Goal: Transaction & Acquisition: Purchase product/service

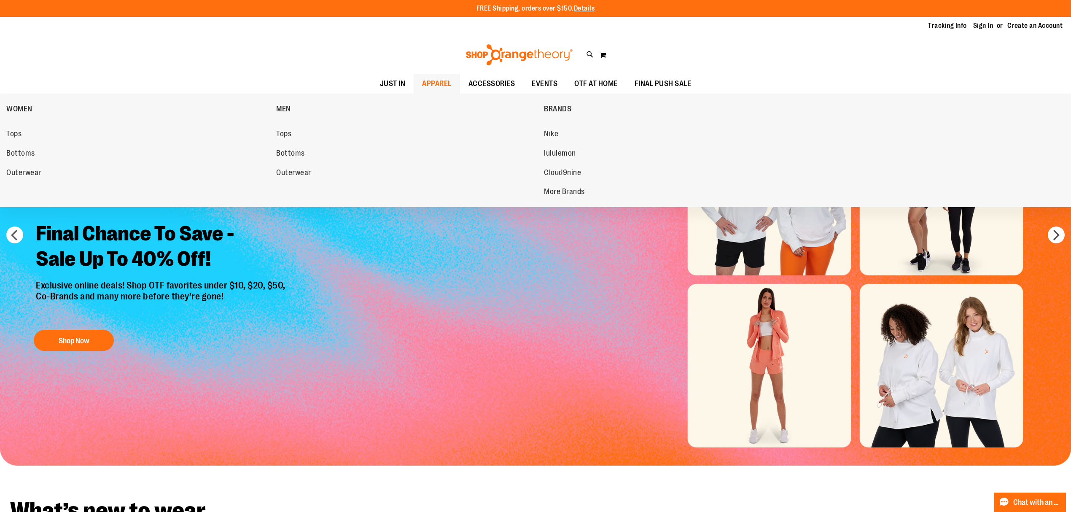
click at [428, 83] on span "APPAREL" at bounding box center [437, 83] width 30 height 19
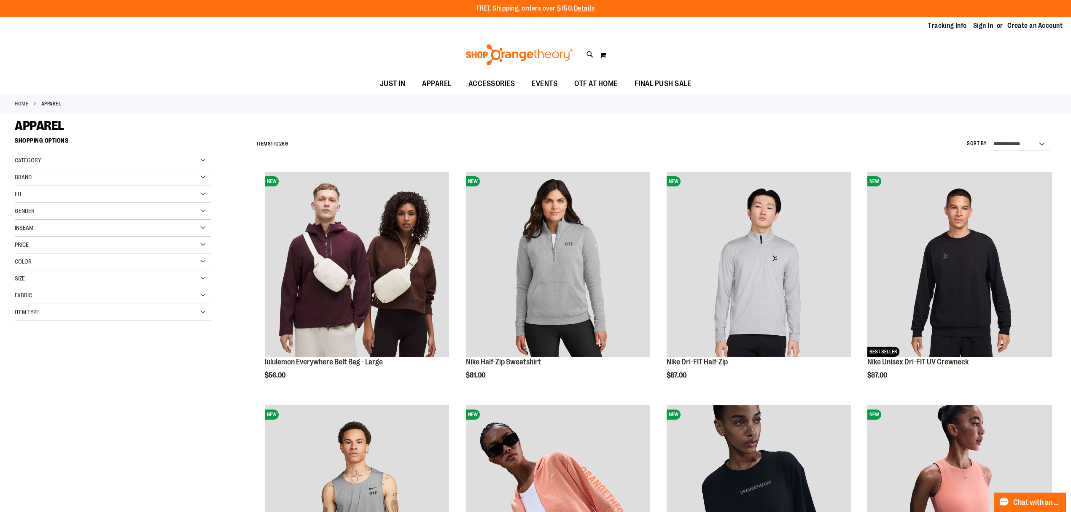
click at [53, 210] on div "Gender" at bounding box center [113, 211] width 196 height 17
click at [34, 230] on link "Men 18 items" at bounding box center [107, 228] width 188 height 9
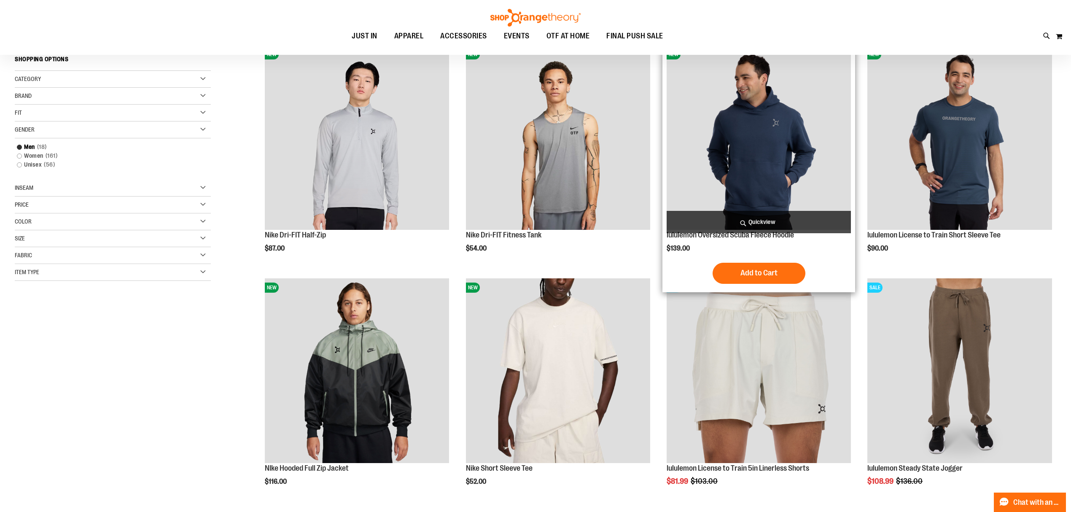
scroll to position [169, 0]
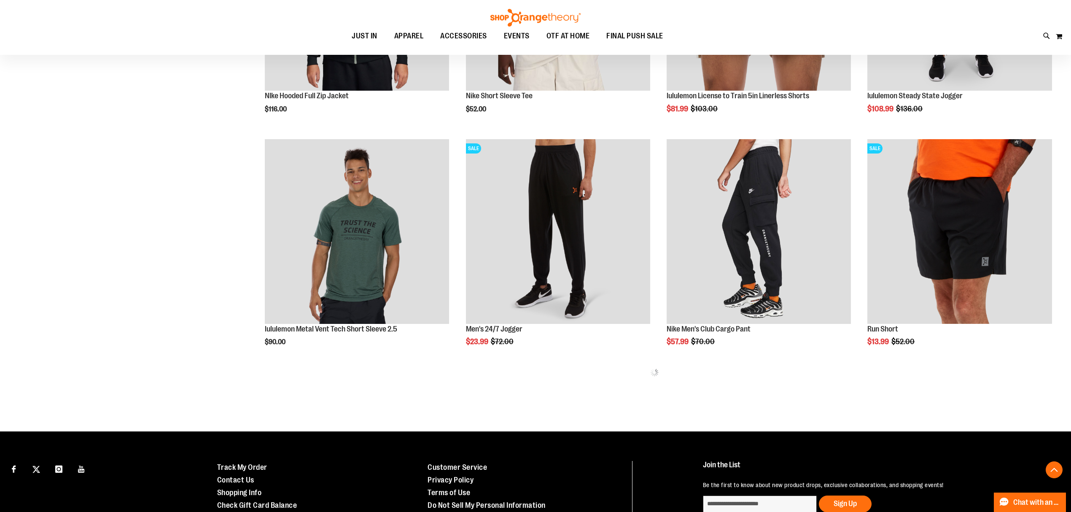
scroll to position [506, 0]
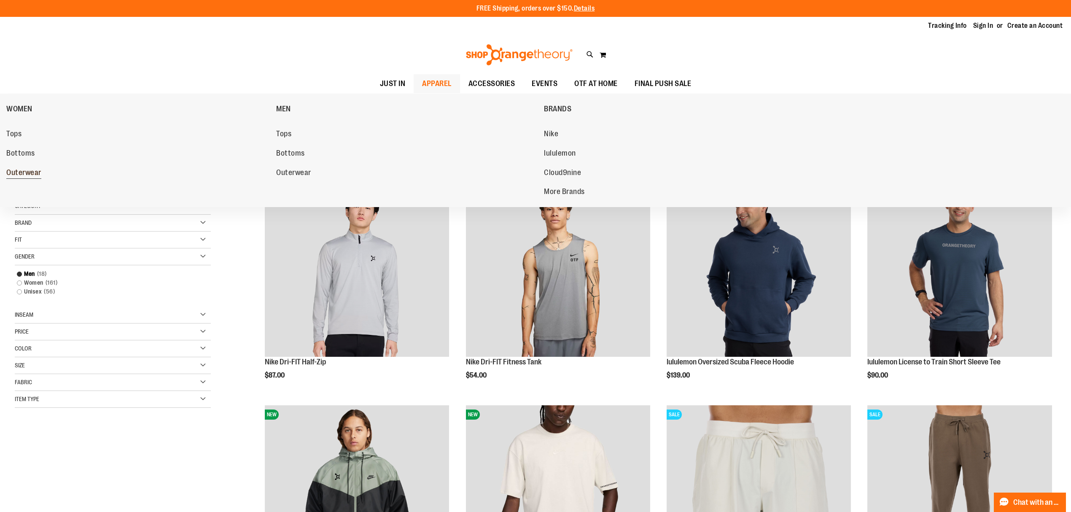
click at [41, 174] on span "Outerwear" at bounding box center [23, 173] width 35 height 11
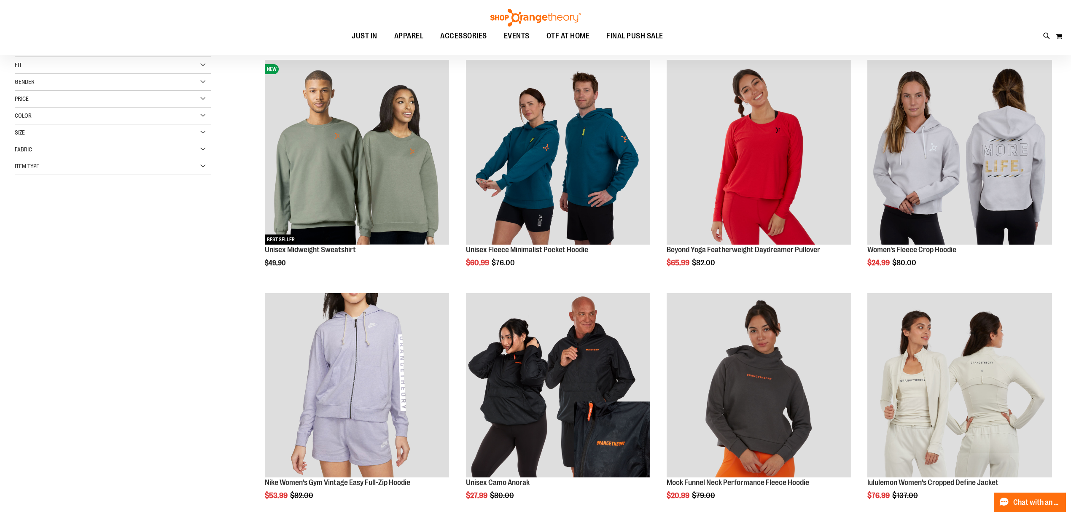
scroll to position [56, 0]
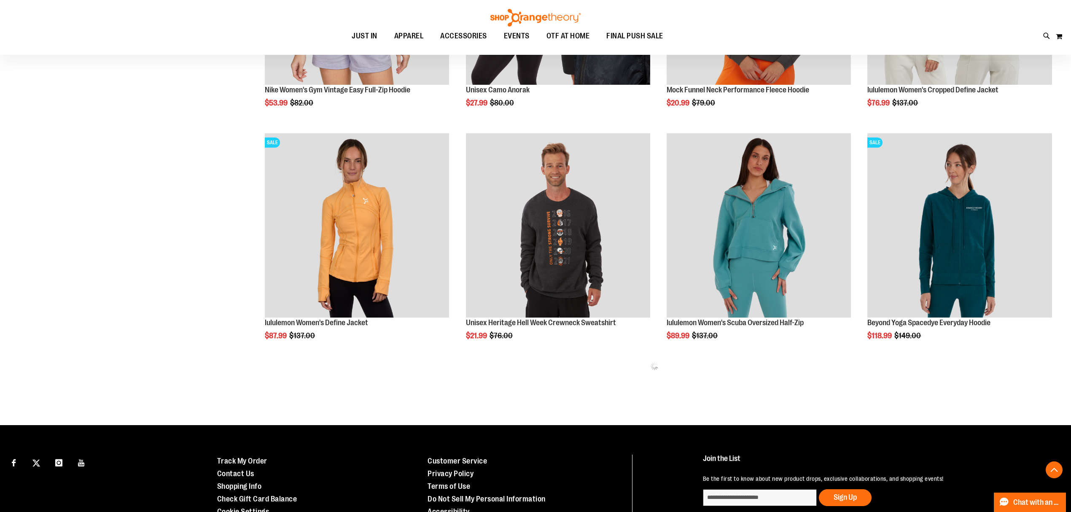
scroll to position [506, 0]
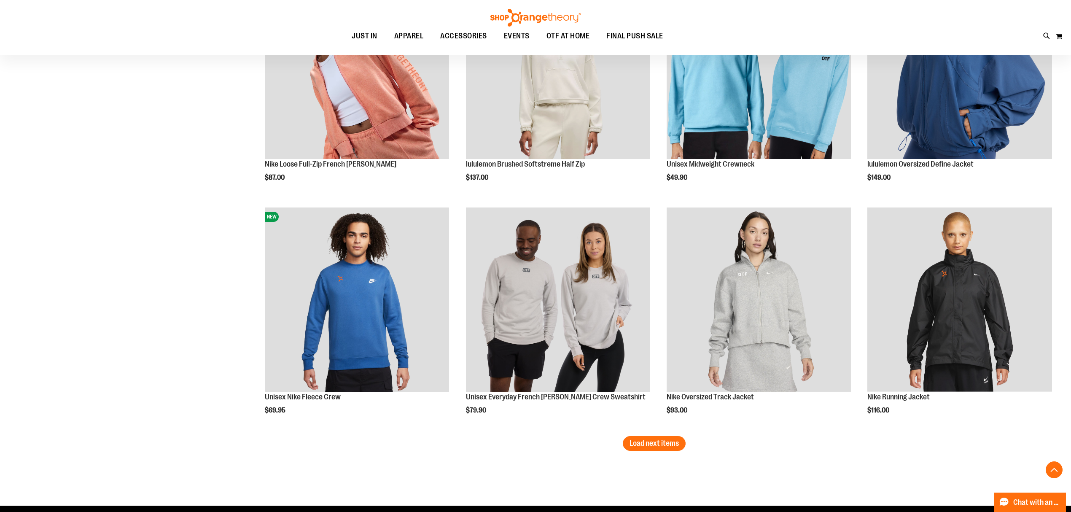
scroll to position [1855, 0]
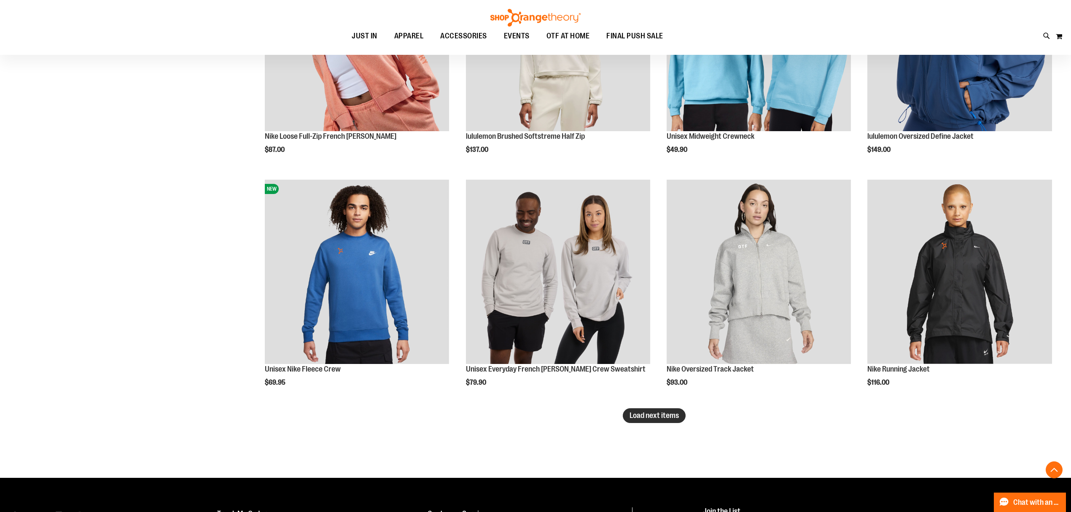
click at [670, 419] on span "Load next items" at bounding box center [654, 415] width 49 height 8
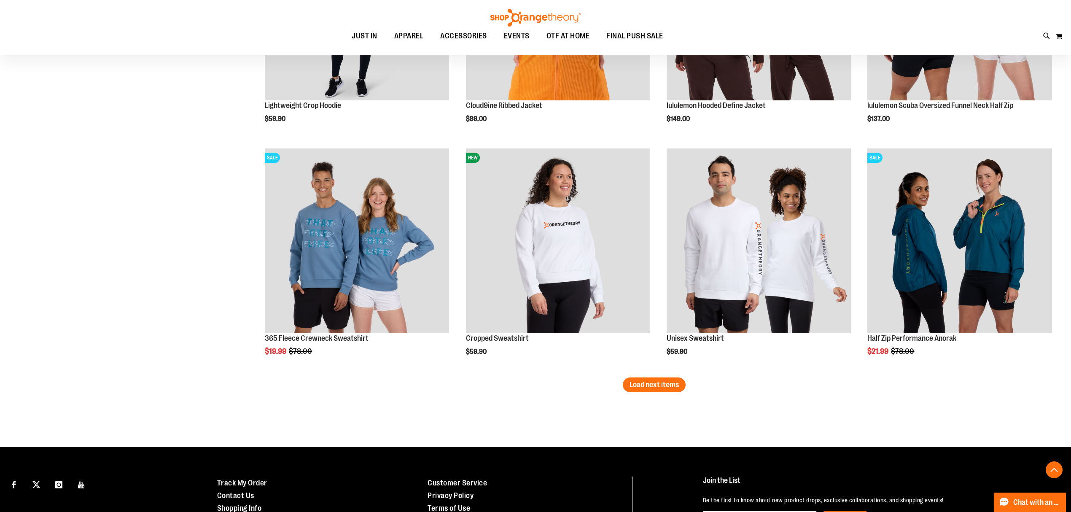
scroll to position [2586, 0]
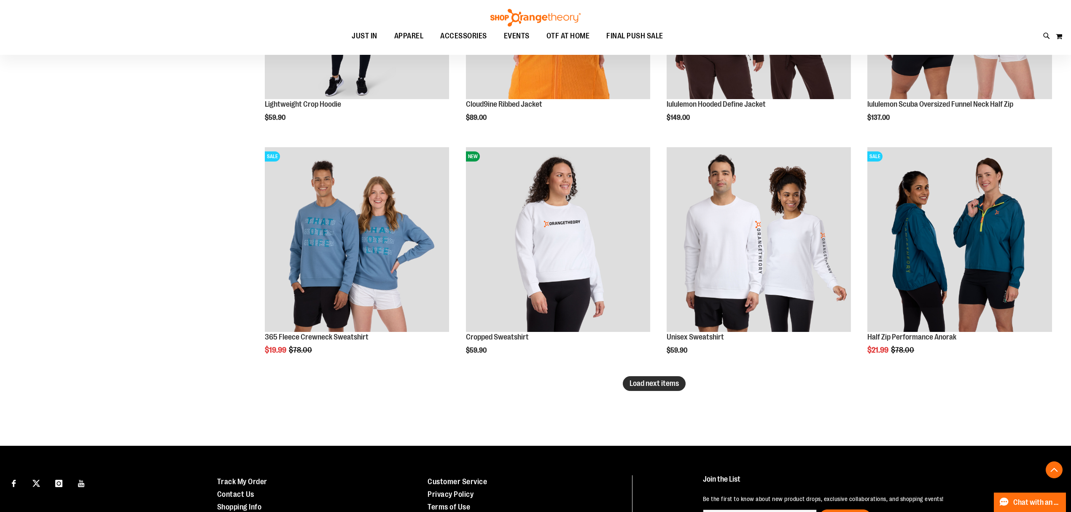
click at [657, 377] on button "Load next items" at bounding box center [654, 383] width 63 height 15
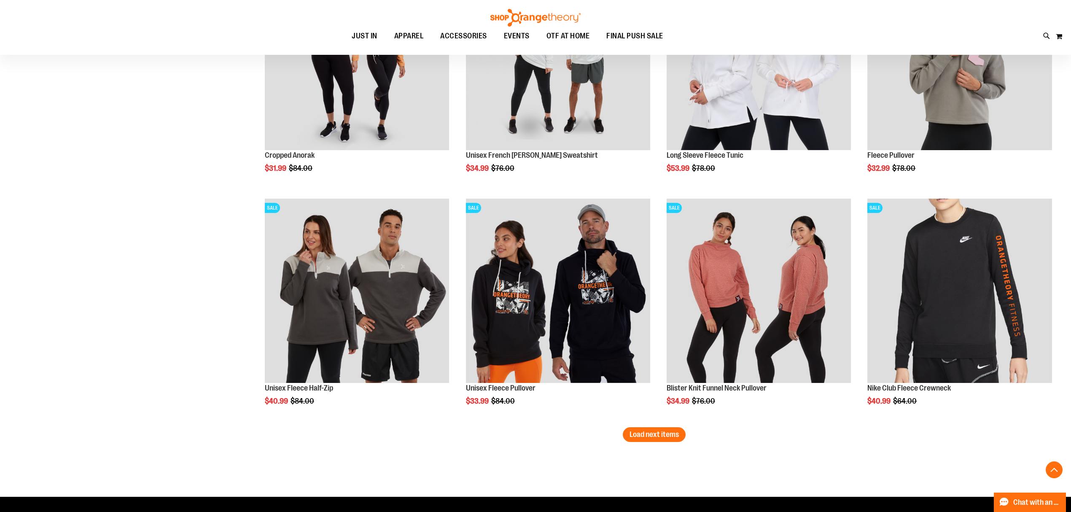
scroll to position [3261, 0]
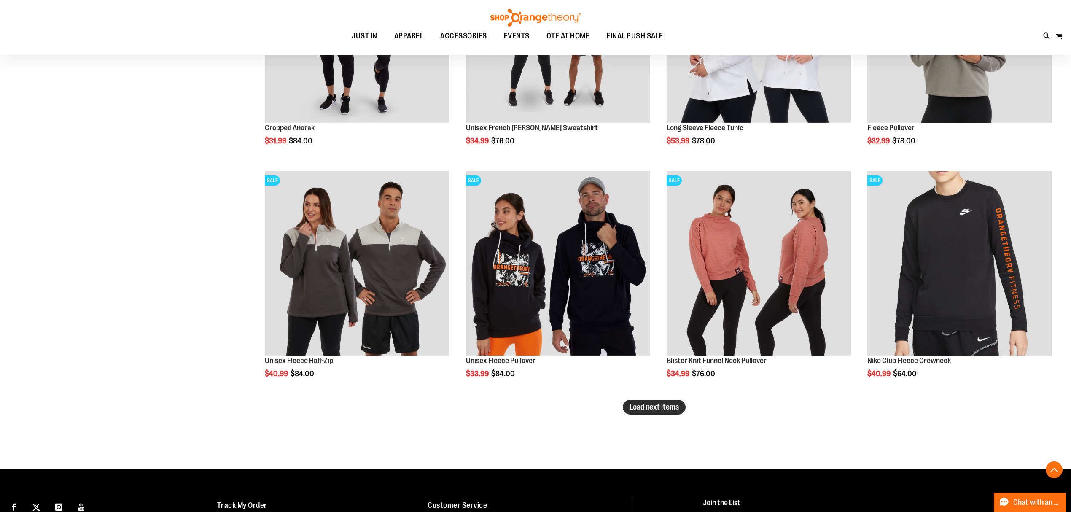
click at [663, 406] on span "Load next items" at bounding box center [654, 407] width 49 height 8
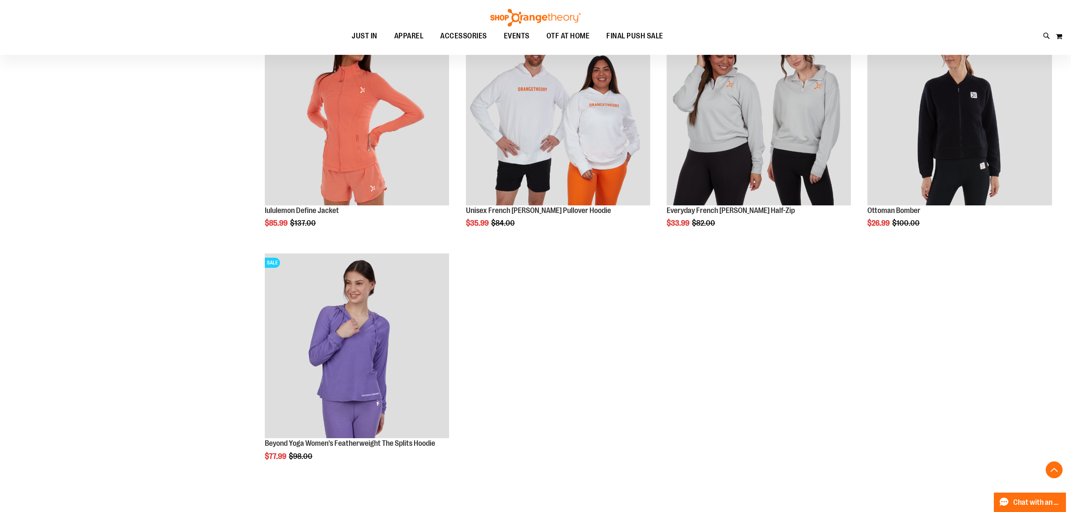
scroll to position [3261, 0]
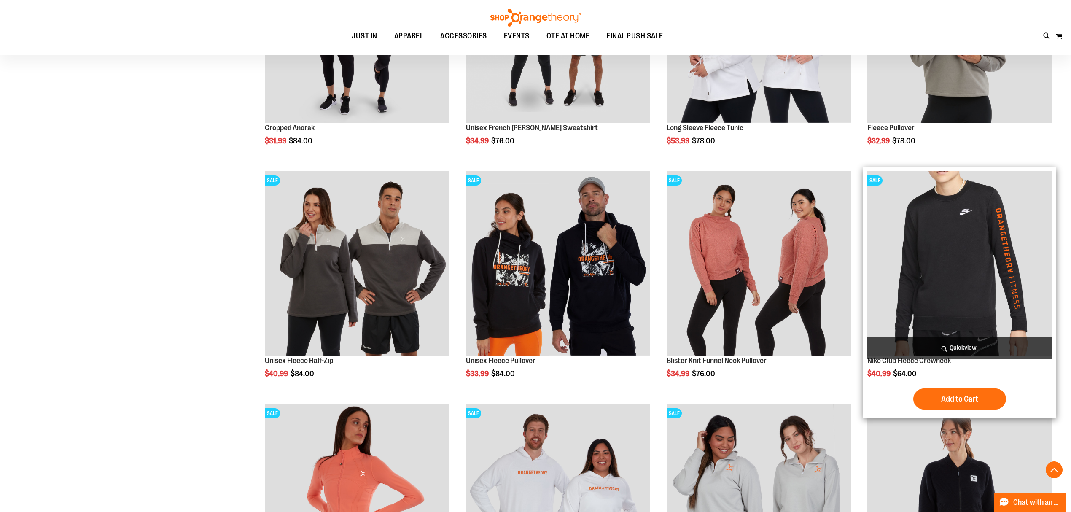
click at [930, 274] on img "product" at bounding box center [959, 263] width 184 height 184
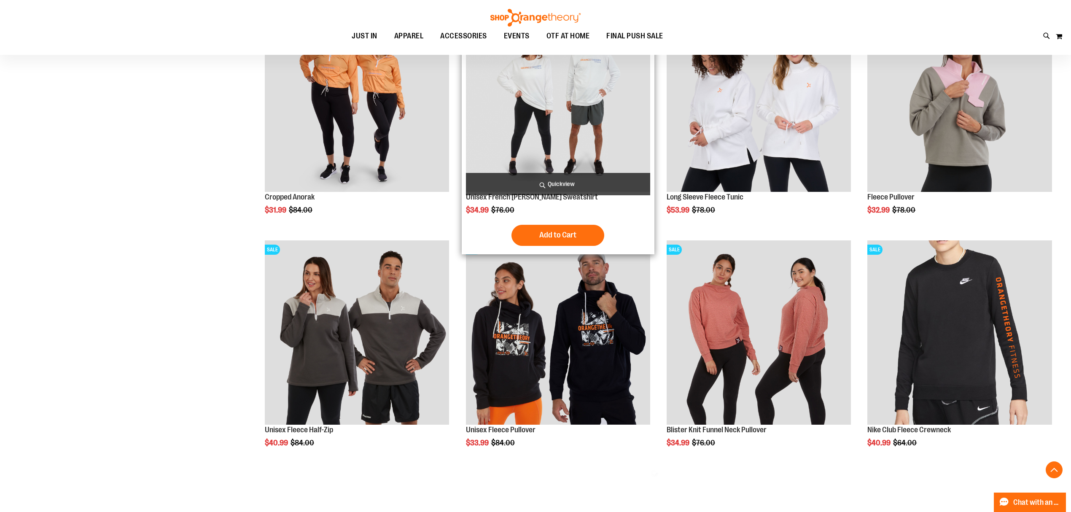
scroll to position [449, 0]
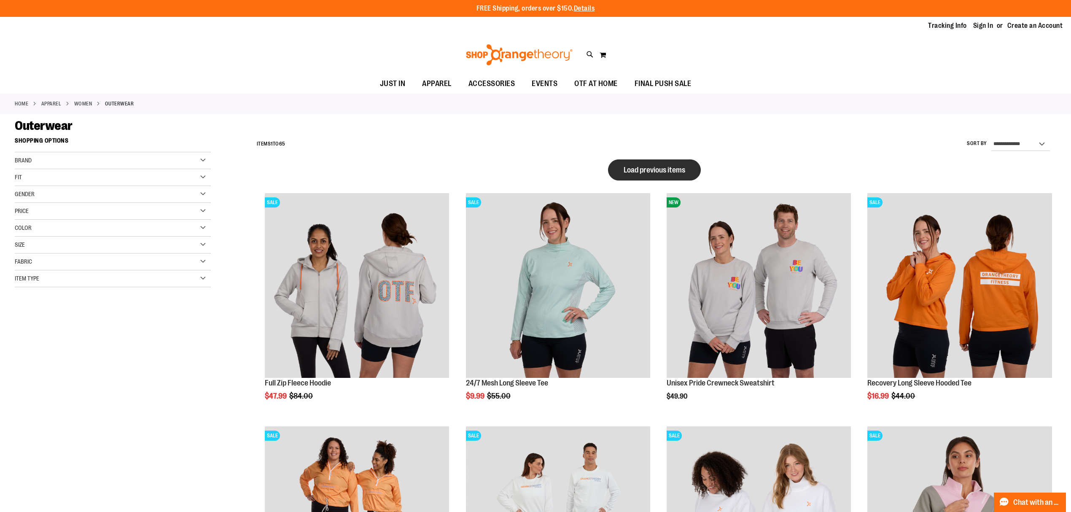
click at [640, 164] on button "Load previous items" at bounding box center [654, 169] width 93 height 21
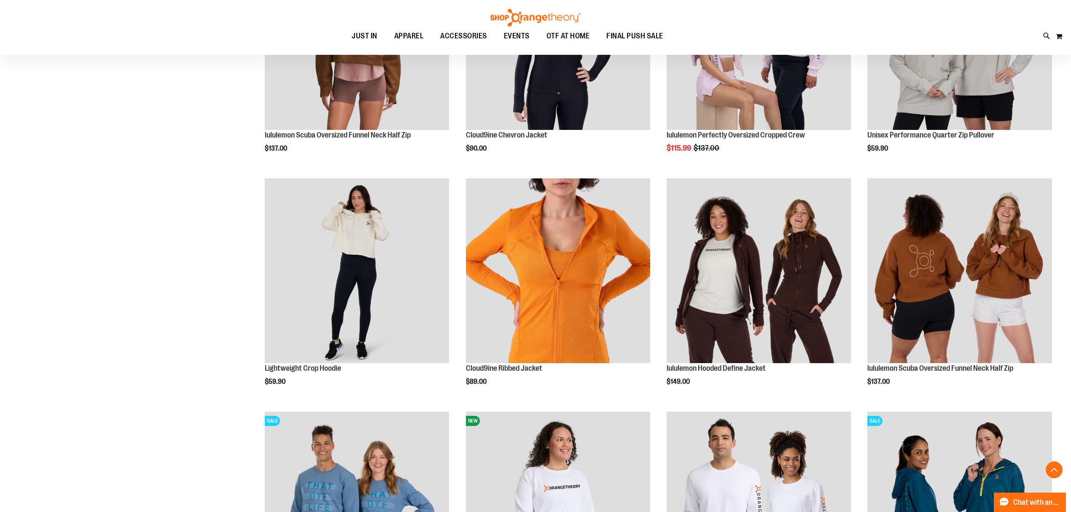
scroll to position [56, 0]
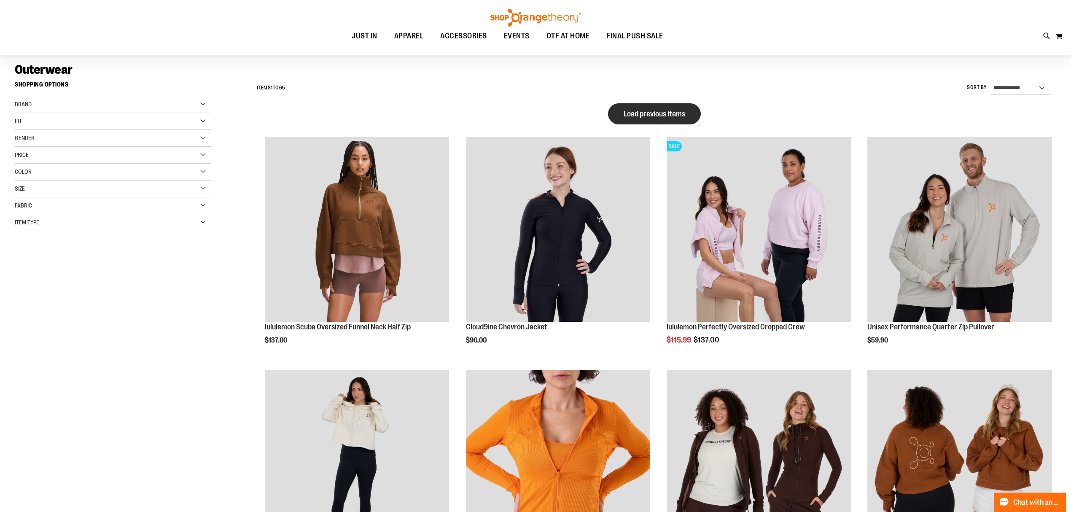
click at [643, 105] on button "Load previous items" at bounding box center [654, 113] width 93 height 21
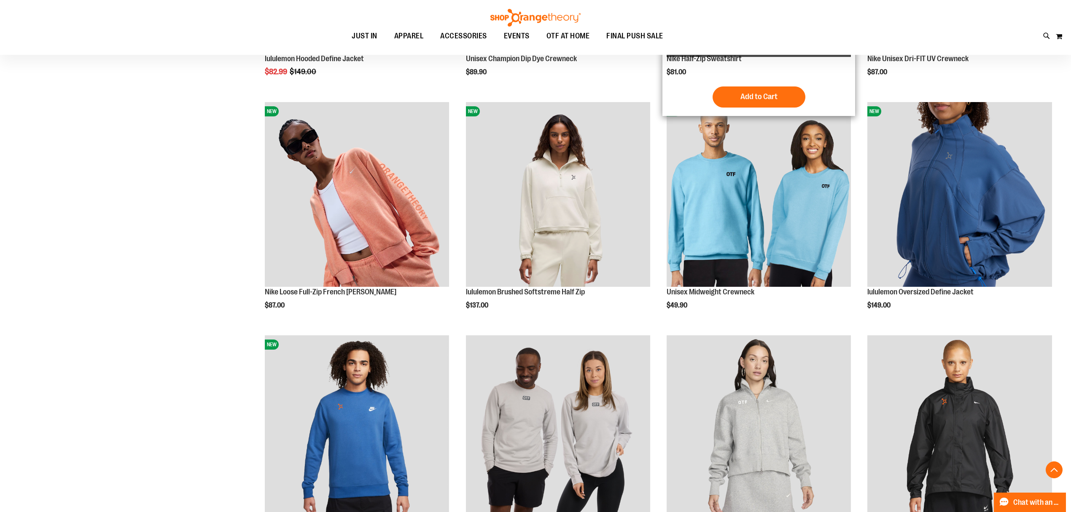
scroll to position [337, 0]
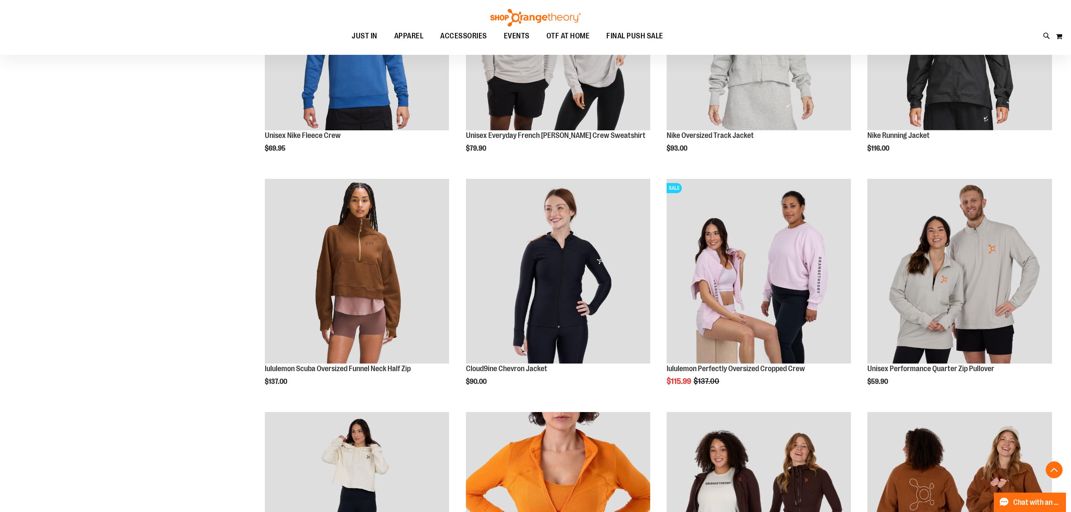
scroll to position [731, 0]
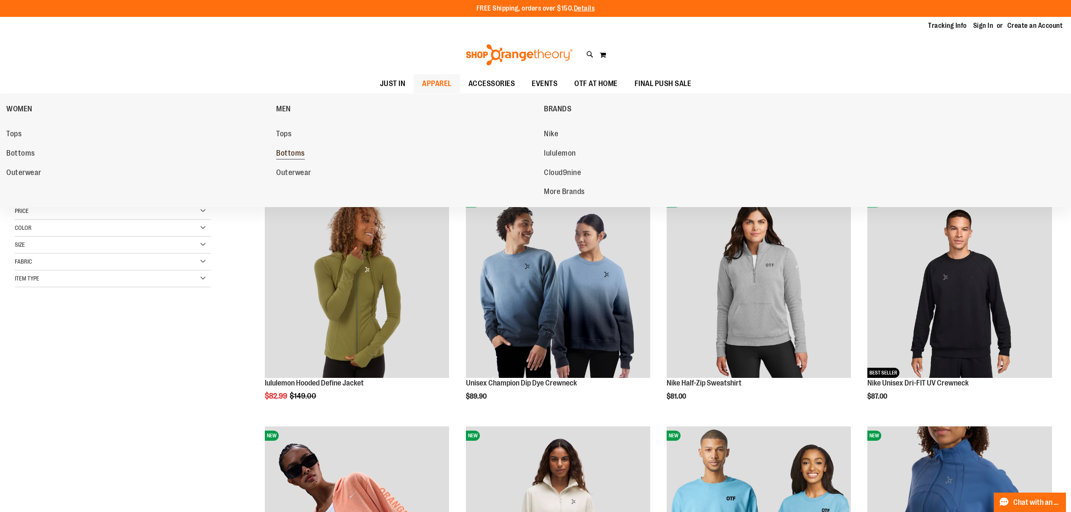
click at [297, 153] on span "Bottoms" at bounding box center [290, 154] width 29 height 11
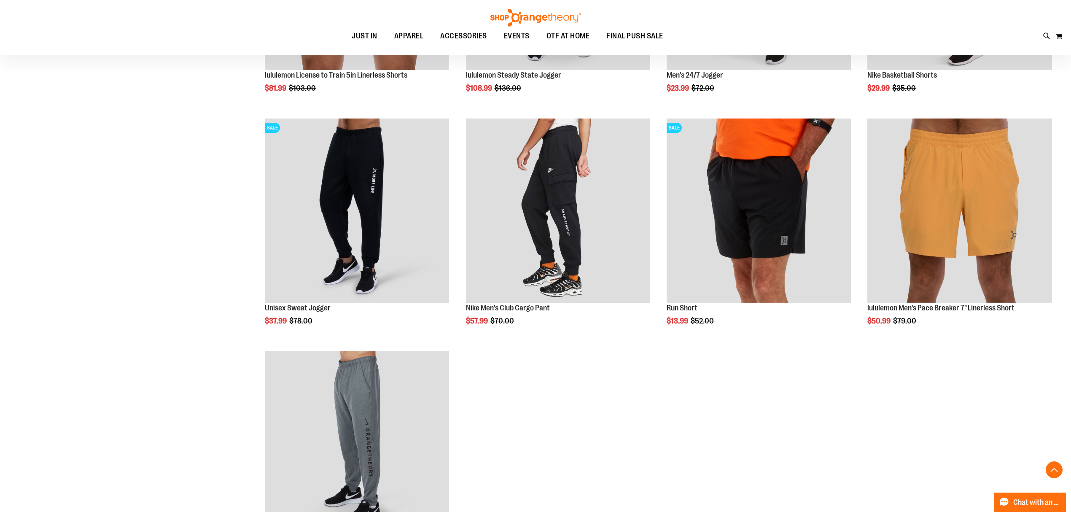
scroll to position [225, 0]
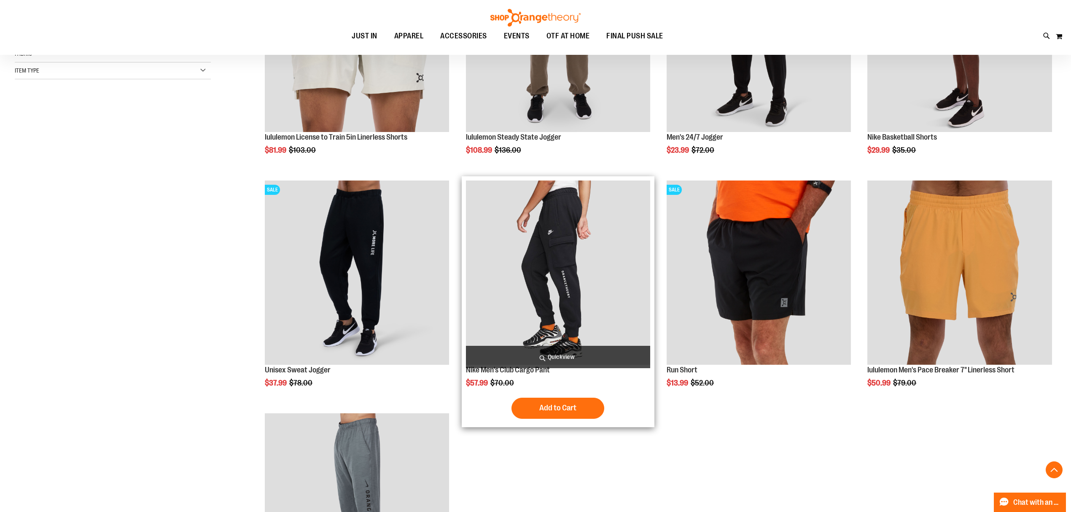
click at [599, 288] on img "product" at bounding box center [558, 272] width 184 height 184
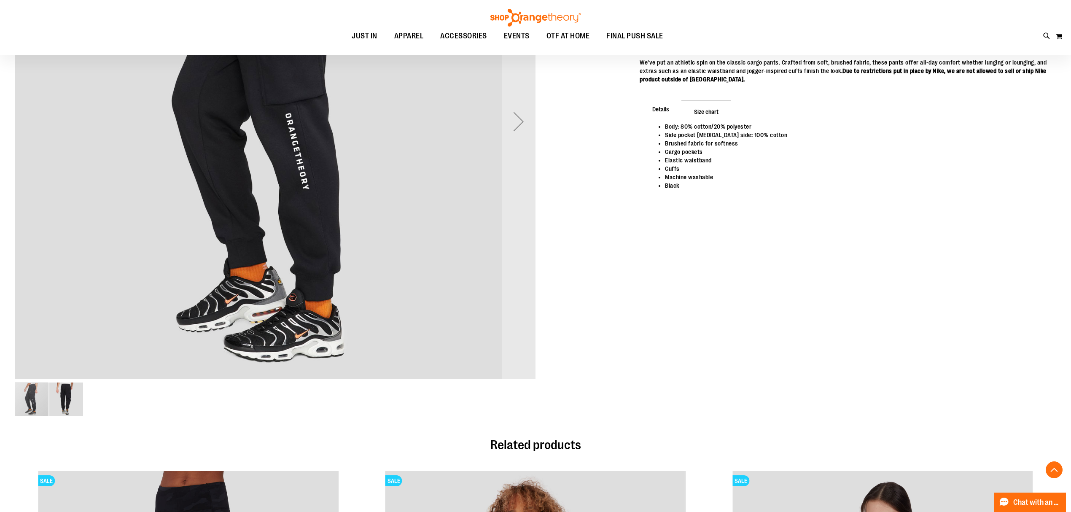
scroll to position [281, 0]
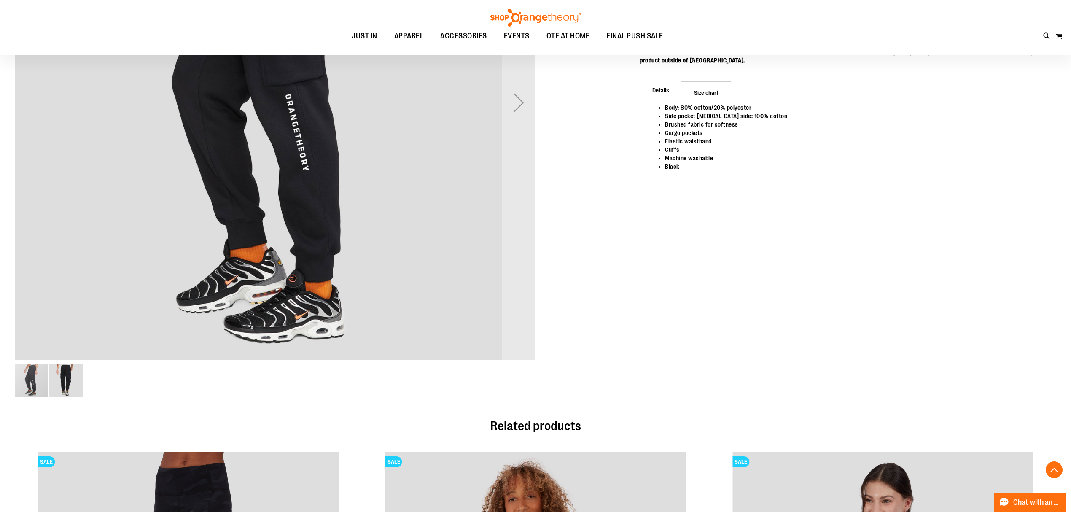
click at [63, 377] on img "image 2 of 2" at bounding box center [66, 380] width 34 height 34
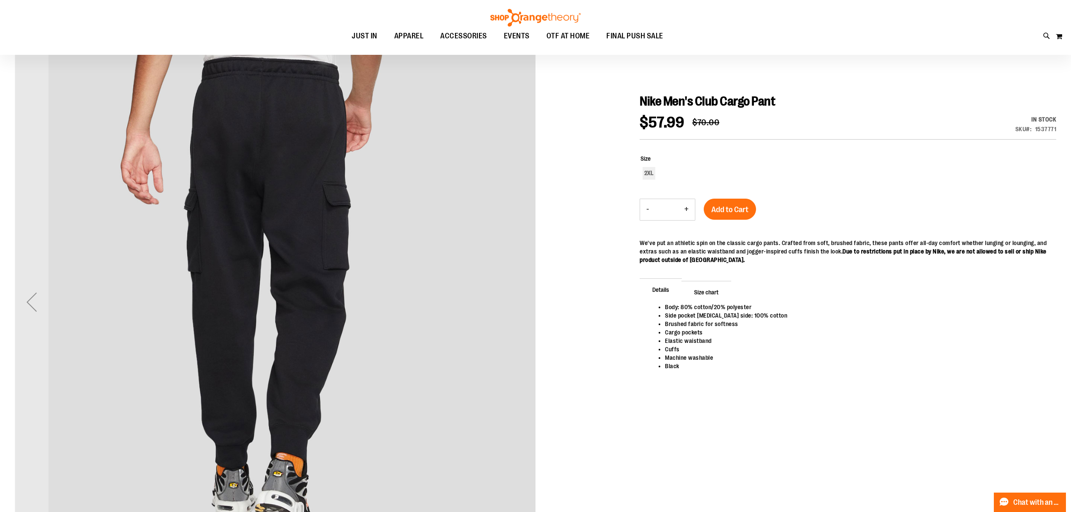
scroll to position [112, 0]
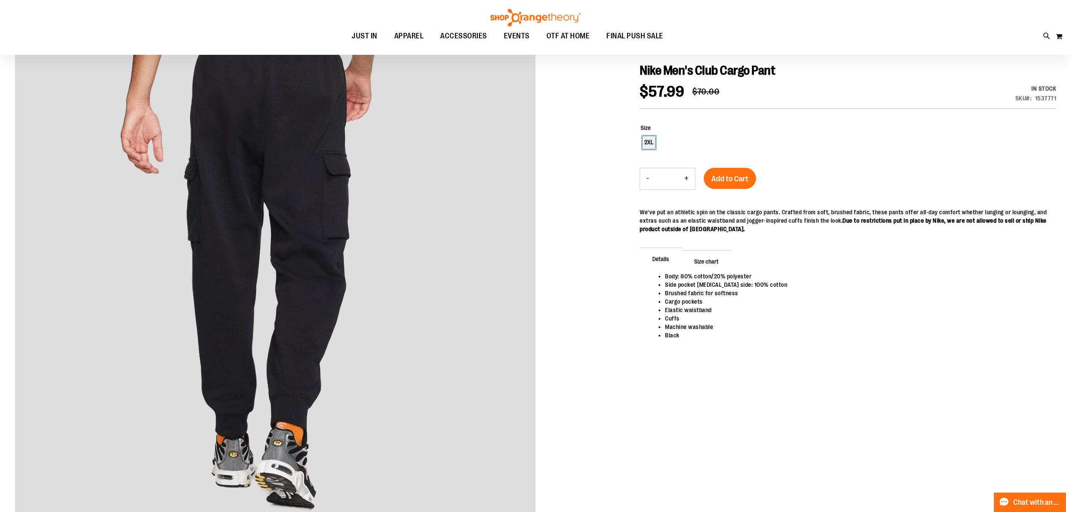
click at [647, 144] on div "2XL" at bounding box center [649, 142] width 13 height 13
type input "***"
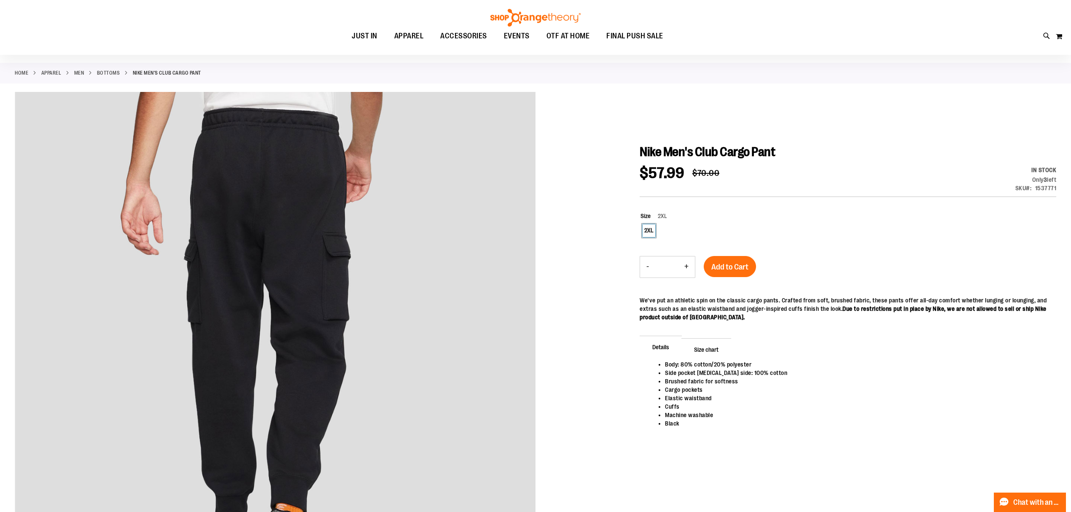
scroll to position [0, 0]
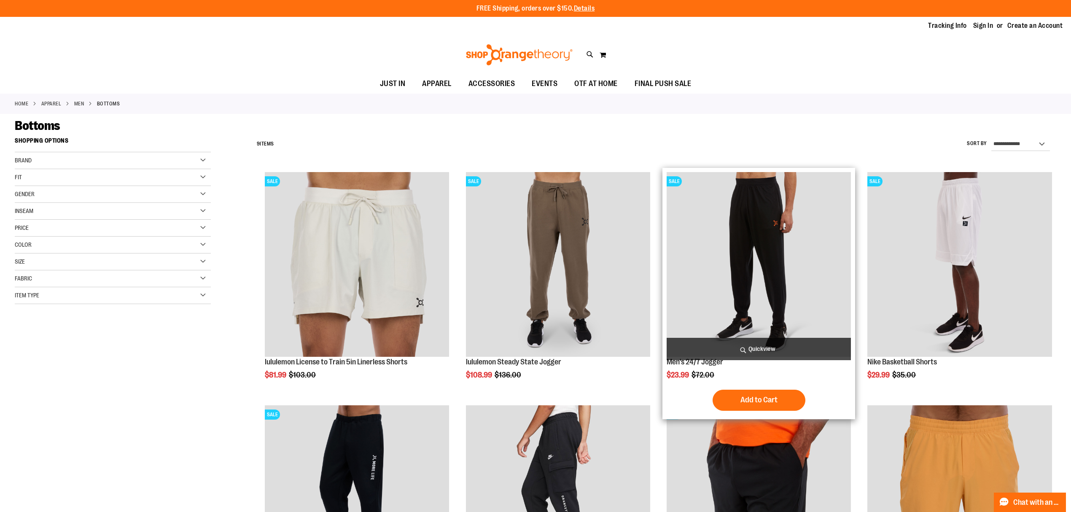
click at [745, 287] on img "product" at bounding box center [759, 264] width 184 height 184
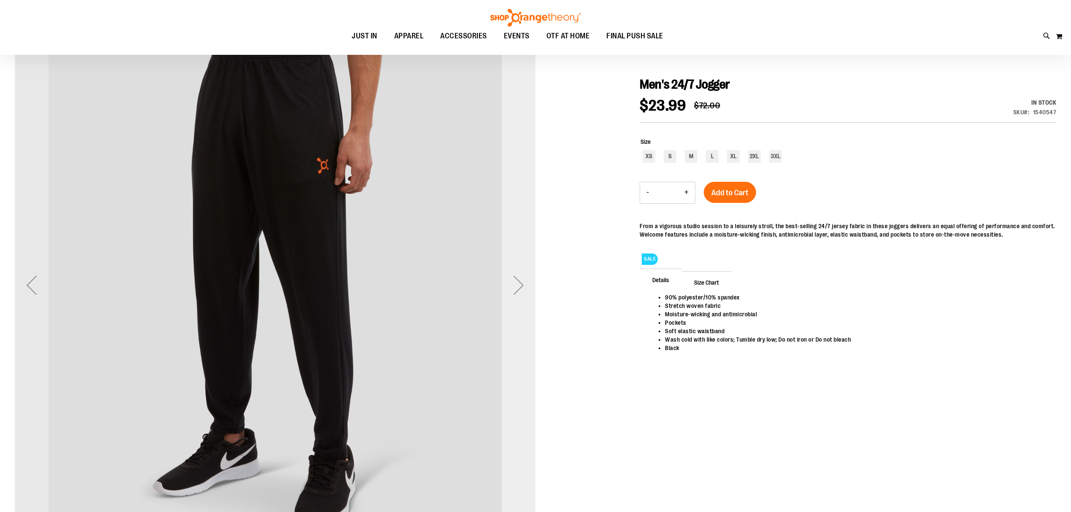
scroll to position [169, 0]
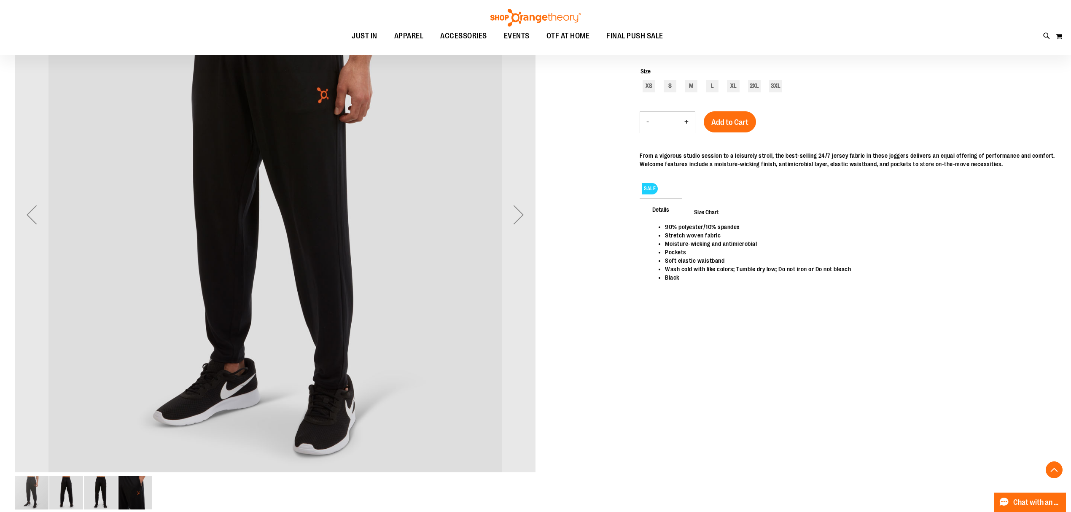
click at [63, 493] on img "image 2 of 4" at bounding box center [66, 493] width 34 height 34
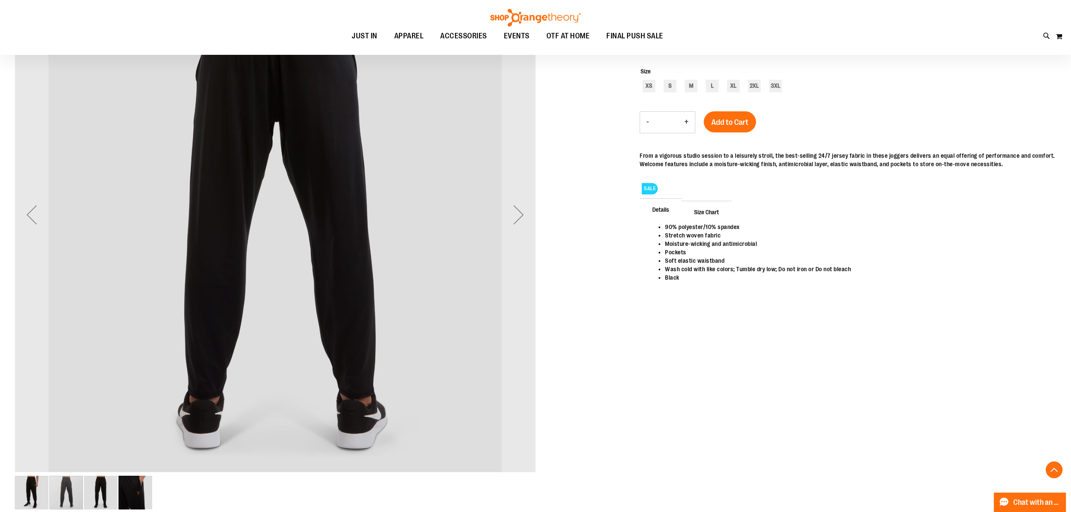
click at [115, 487] on img "image 3 of 4" at bounding box center [101, 493] width 34 height 34
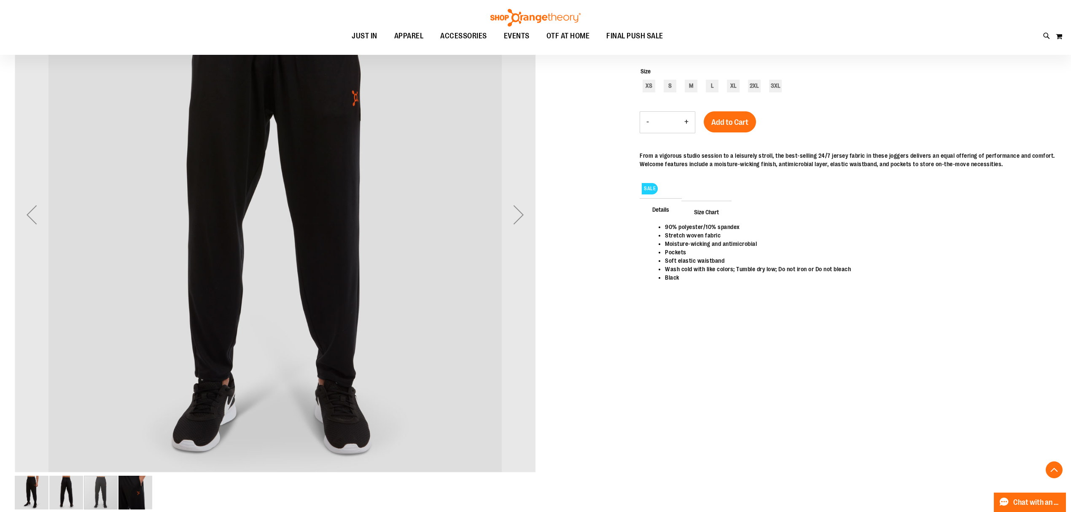
click at [154, 487] on div "carousel" at bounding box center [275, 492] width 521 height 35
click at [144, 490] on img "image 4 of 4" at bounding box center [135, 493] width 34 height 34
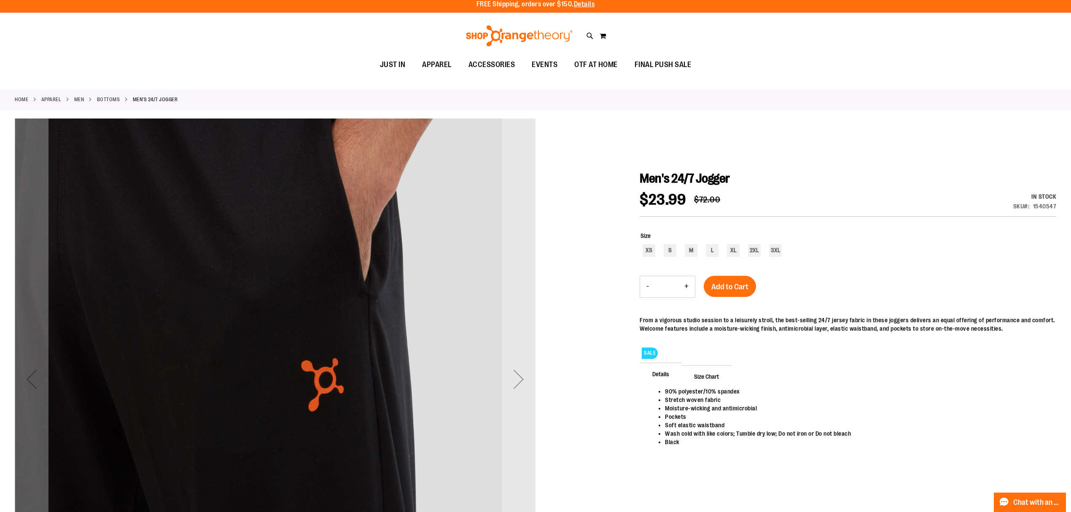
scroll to position [0, 0]
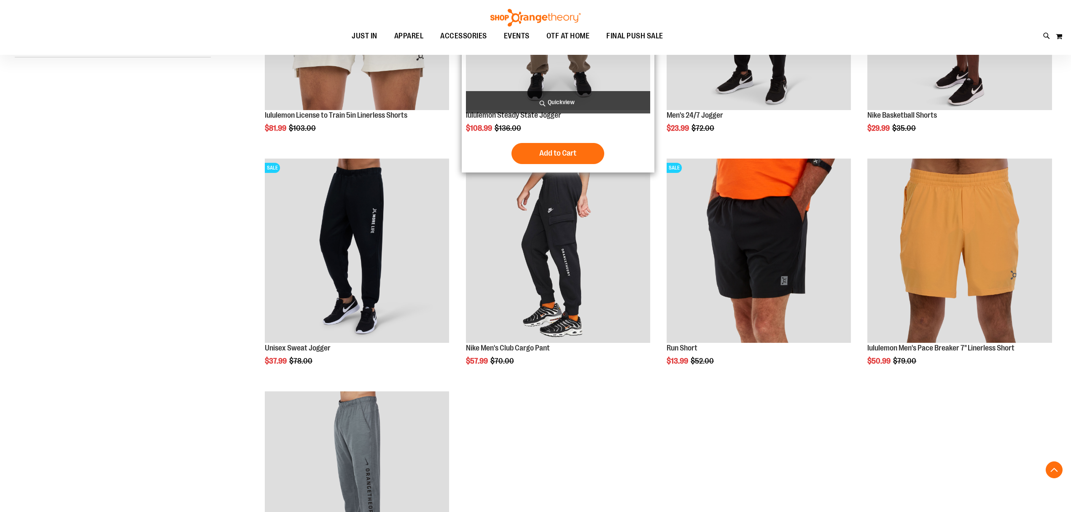
scroll to position [281, 0]
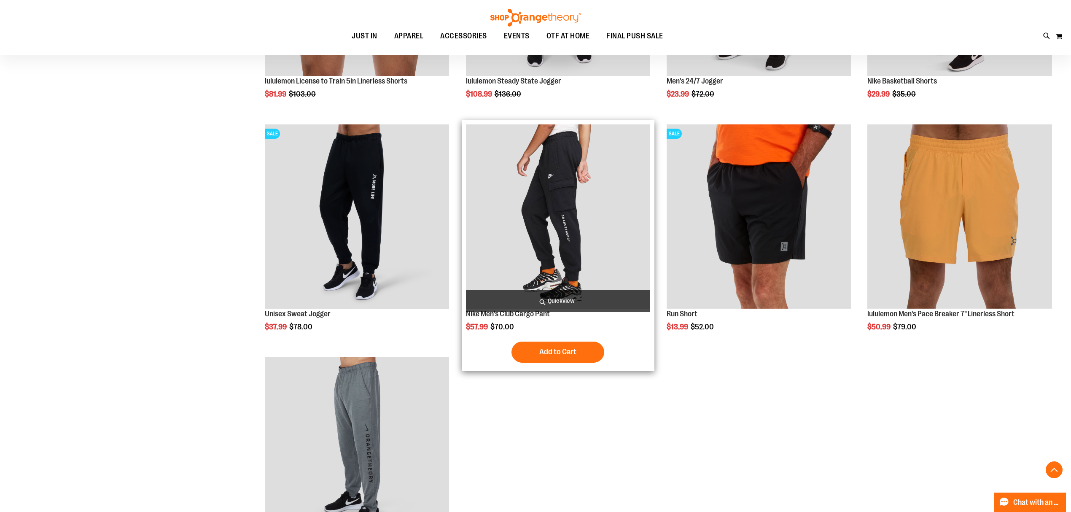
click at [555, 245] on img "product" at bounding box center [558, 216] width 184 height 184
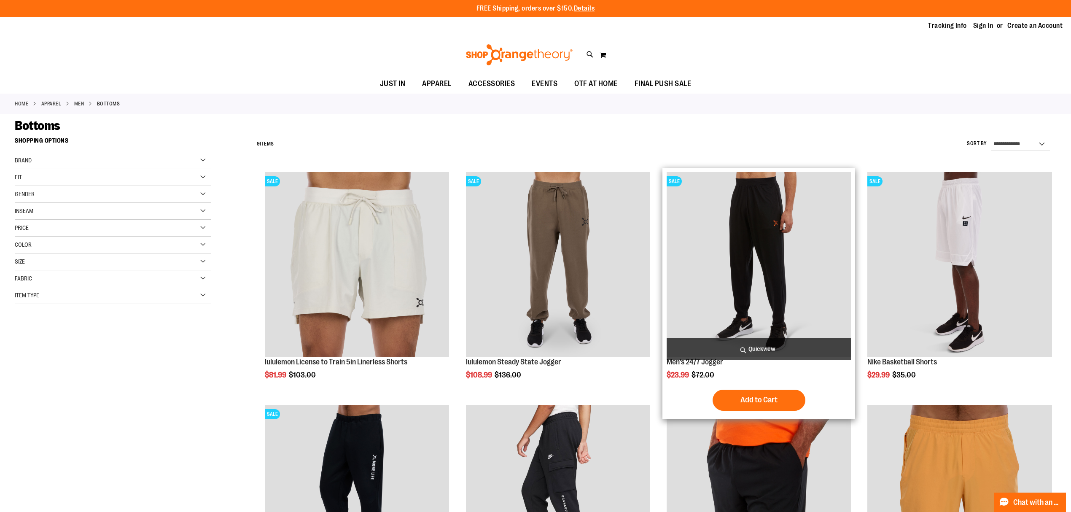
click at [737, 250] on img "product" at bounding box center [759, 264] width 184 height 184
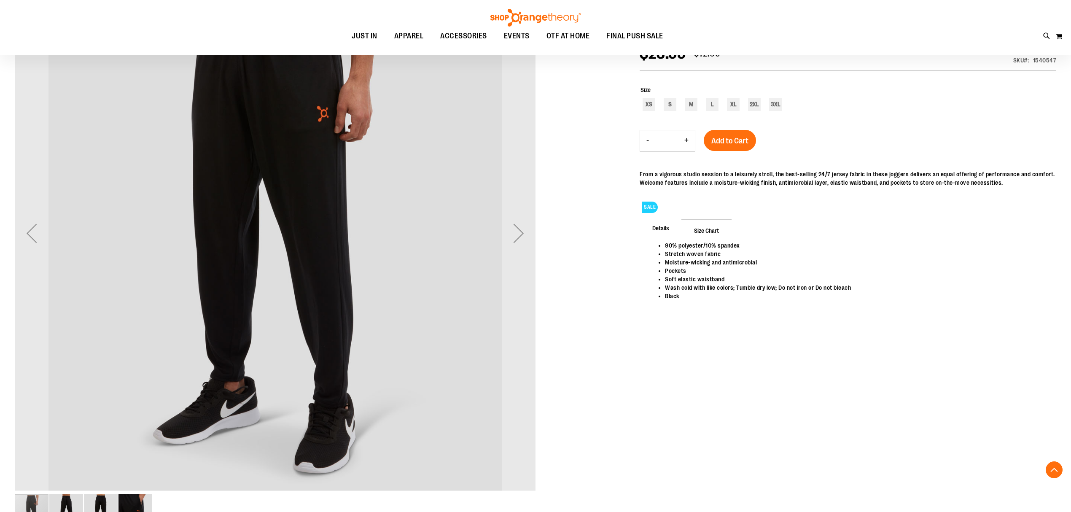
scroll to position [168, 0]
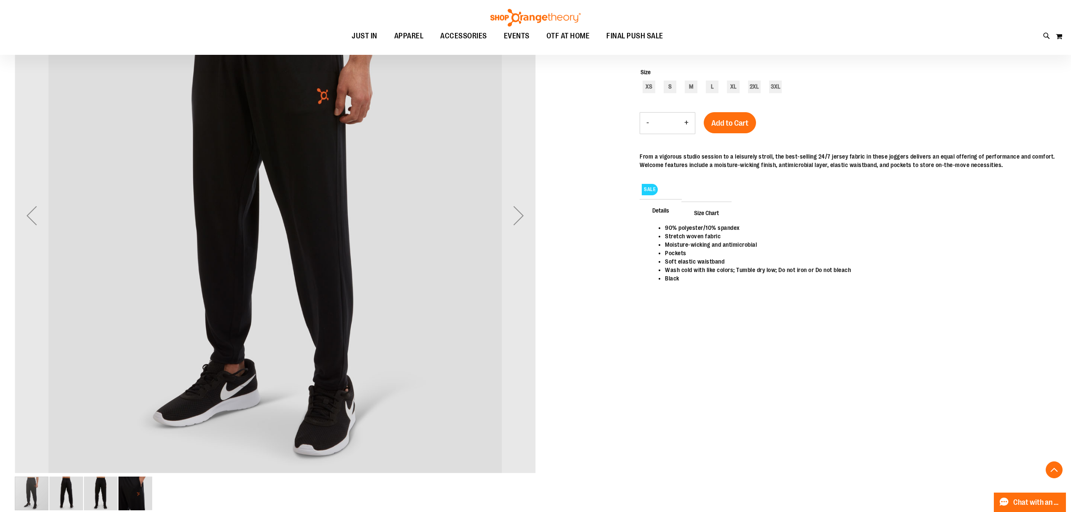
click at [103, 493] on img "image 3 of 4" at bounding box center [101, 493] width 34 height 34
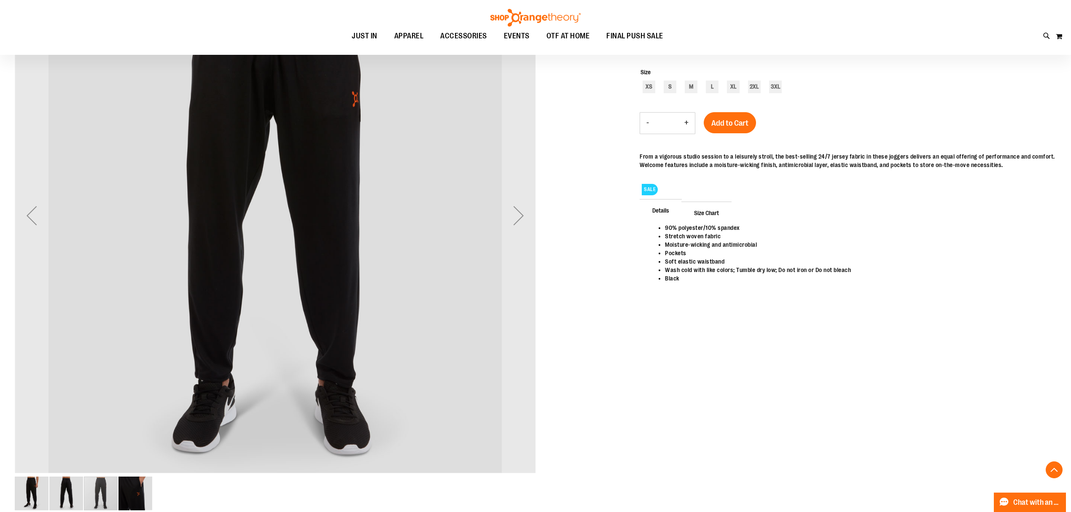
click at [128, 494] on img "image 4 of 4" at bounding box center [135, 493] width 34 height 34
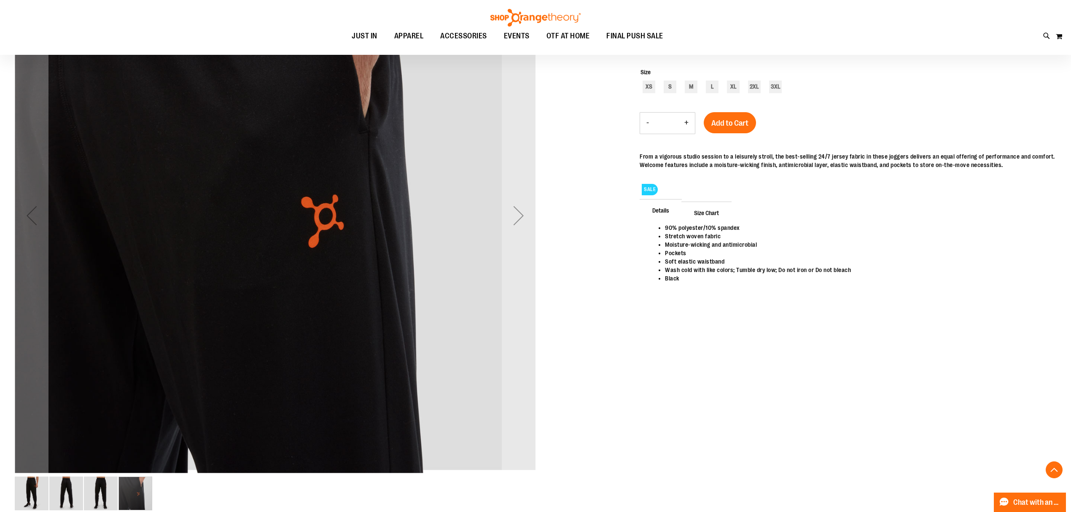
click at [74, 494] on img "image 2 of 4" at bounding box center [66, 493] width 34 height 34
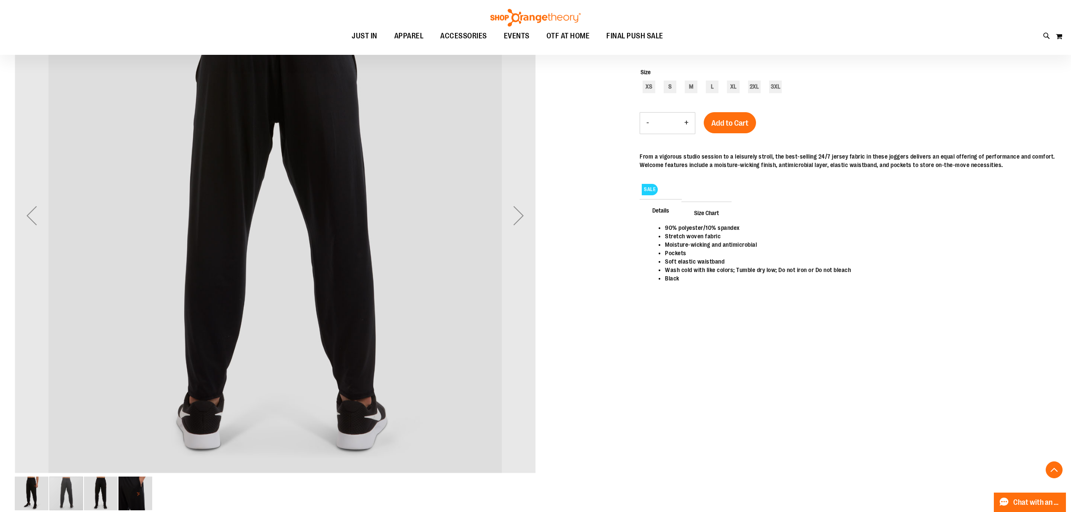
click at [32, 486] on img "image 1 of 4" at bounding box center [32, 493] width 34 height 34
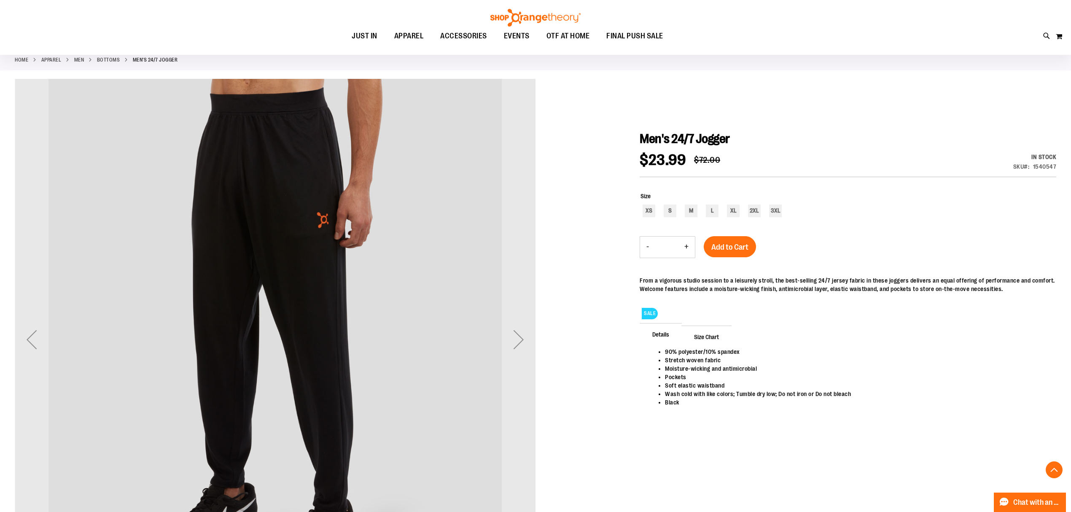
scroll to position [0, 0]
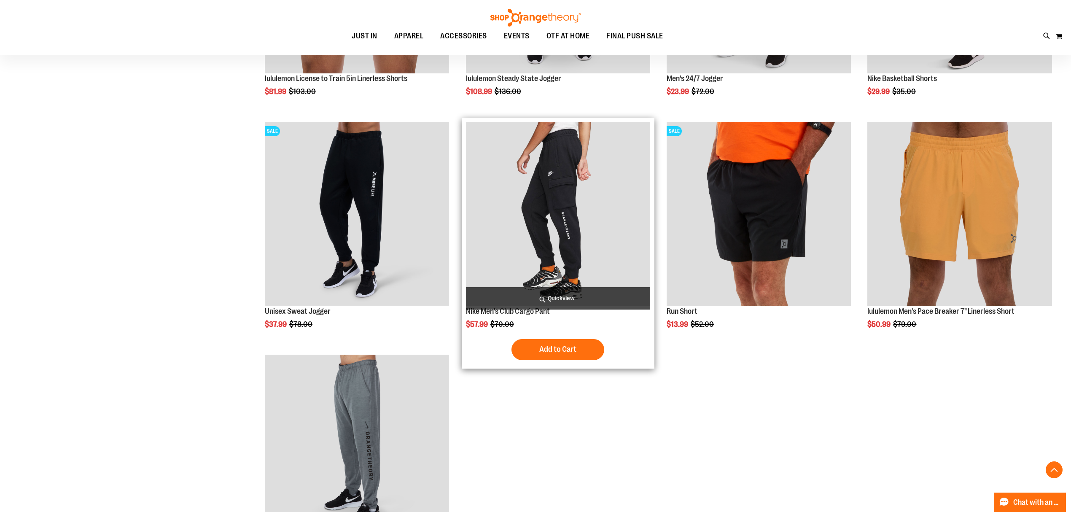
scroll to position [337, 0]
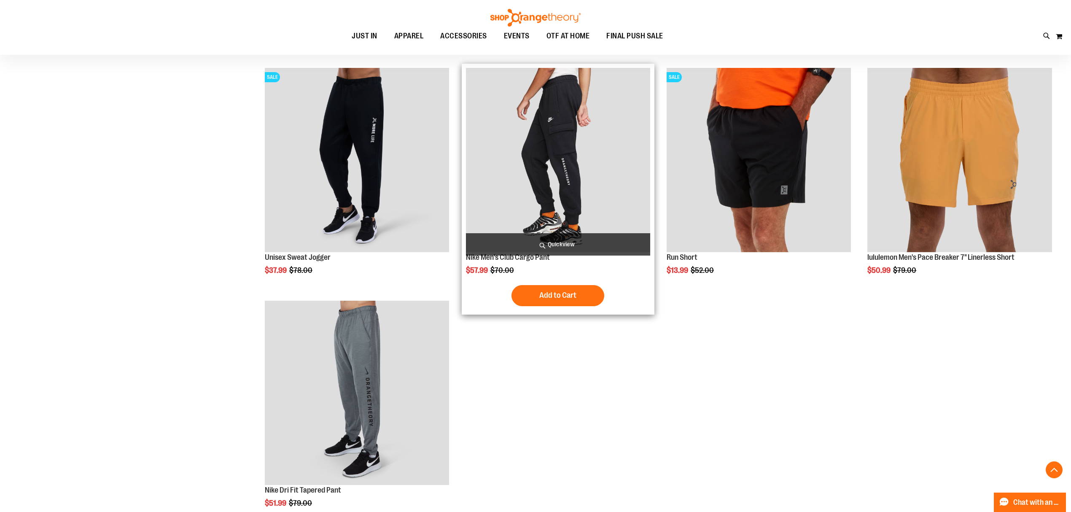
click at [623, 188] on img "product" at bounding box center [558, 160] width 184 height 184
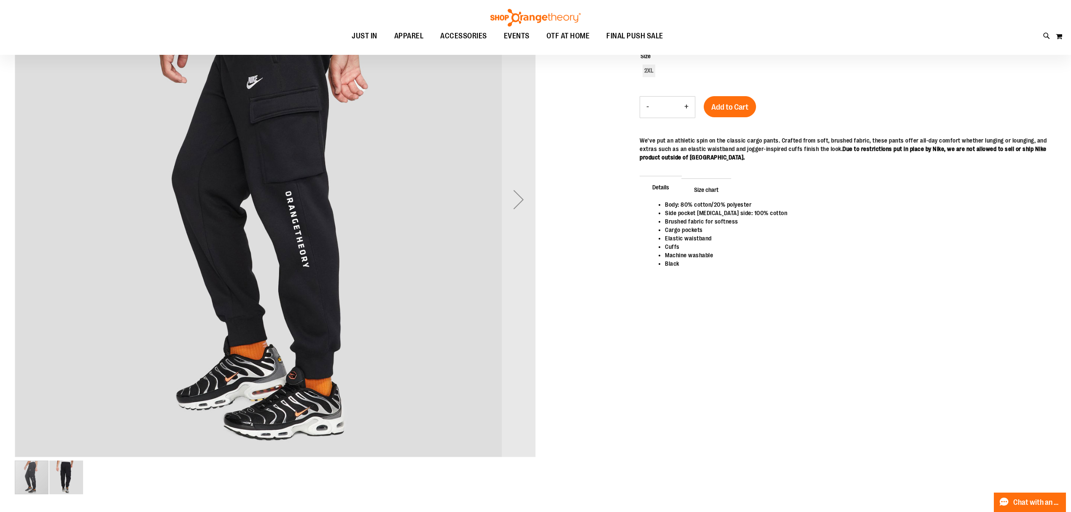
scroll to position [225, 0]
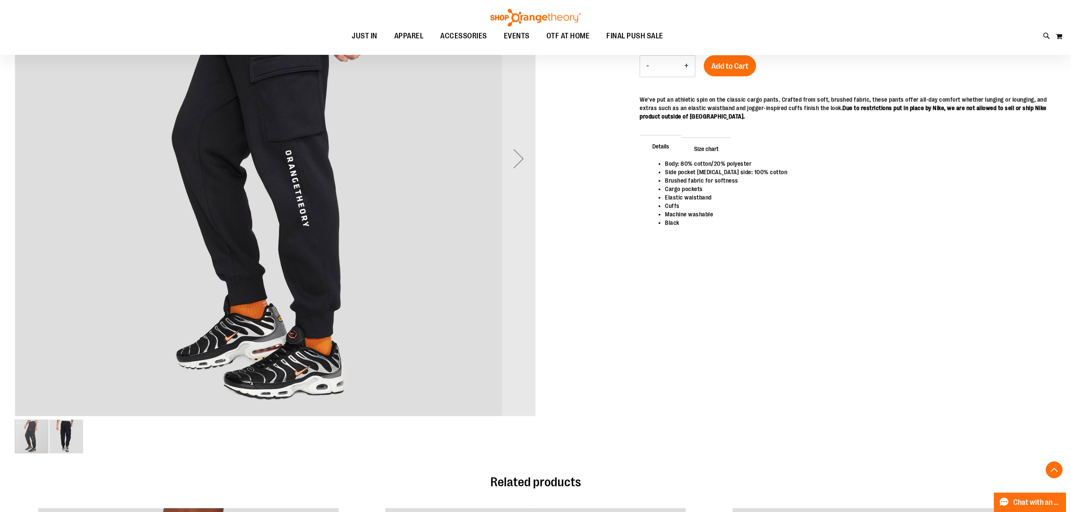
click at [23, 432] on div "carousel" at bounding box center [32, 437] width 34 height 34
click at [75, 436] on img "image 2 of 2" at bounding box center [66, 437] width 34 height 34
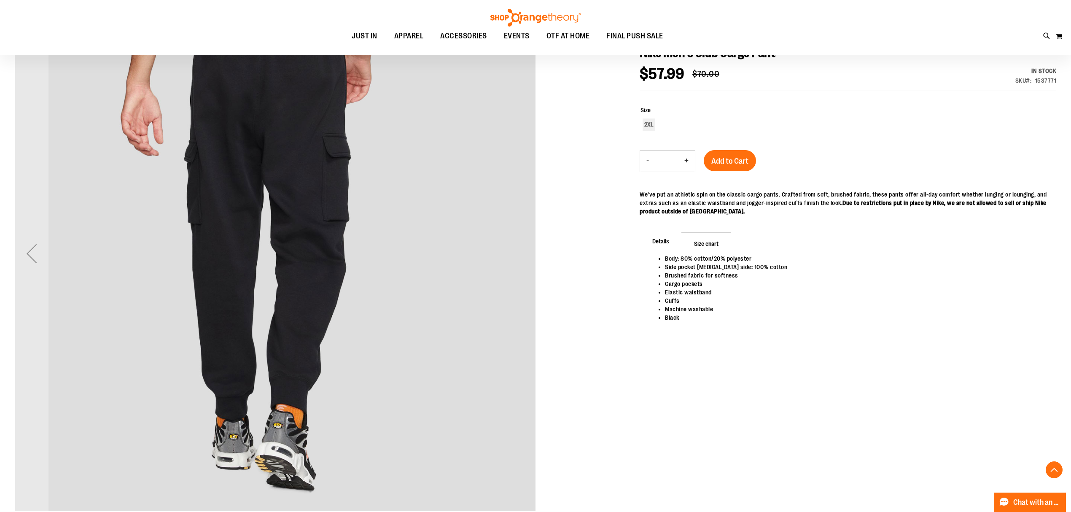
scroll to position [0, 0]
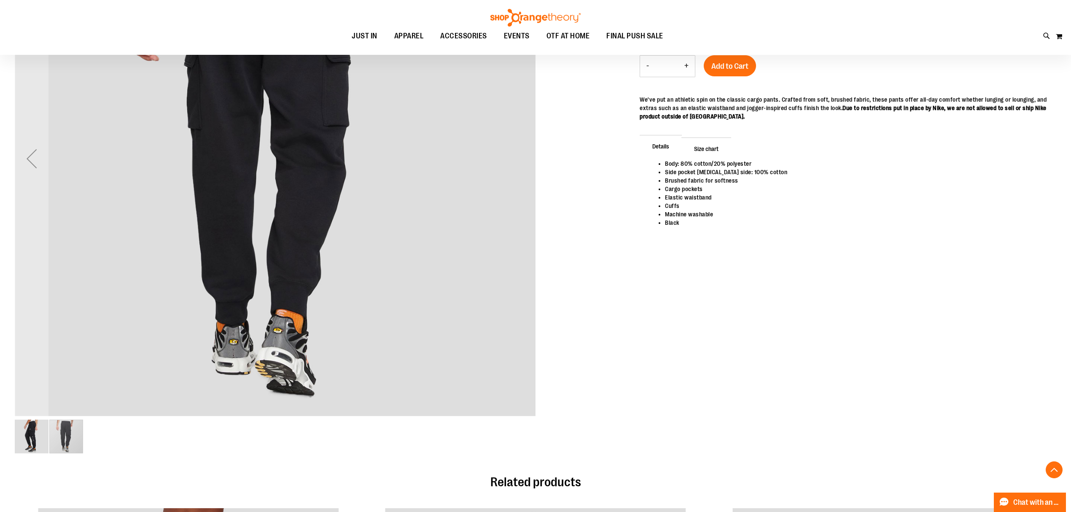
click at [29, 428] on img "image 1 of 2" at bounding box center [32, 437] width 34 height 34
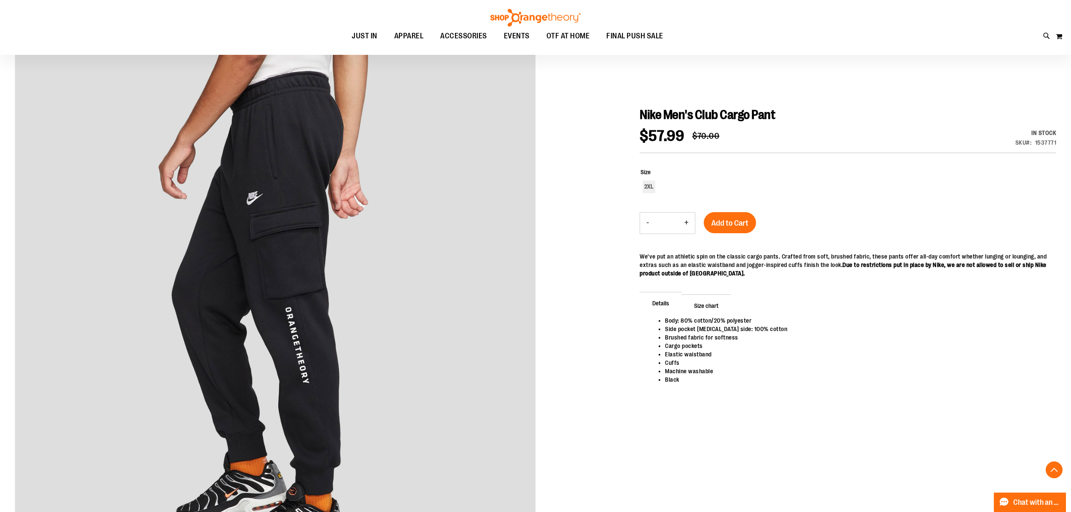
scroll to position [56, 0]
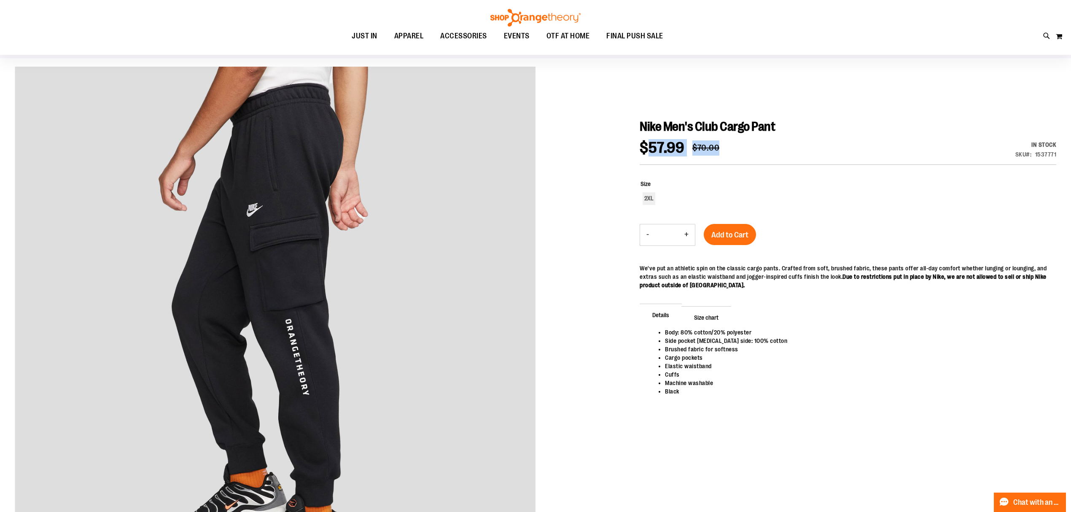
drag, startPoint x: 646, startPoint y: 145, endPoint x: 719, endPoint y: 150, distance: 72.7
click at [719, 150] on div "$57.99 Regular Price $70.00" at bounding box center [684, 152] width 88 height 24
click at [848, 262] on div "Details Body: 80% cotton/20% polyester Side pocket knuckle side: 100% cotton Br…" at bounding box center [848, 336] width 417 height 161
drag, startPoint x: 649, startPoint y: 146, endPoint x: 685, endPoint y: 147, distance: 35.4
click at [685, 147] on span "$57.99" at bounding box center [666, 148] width 53 height 16
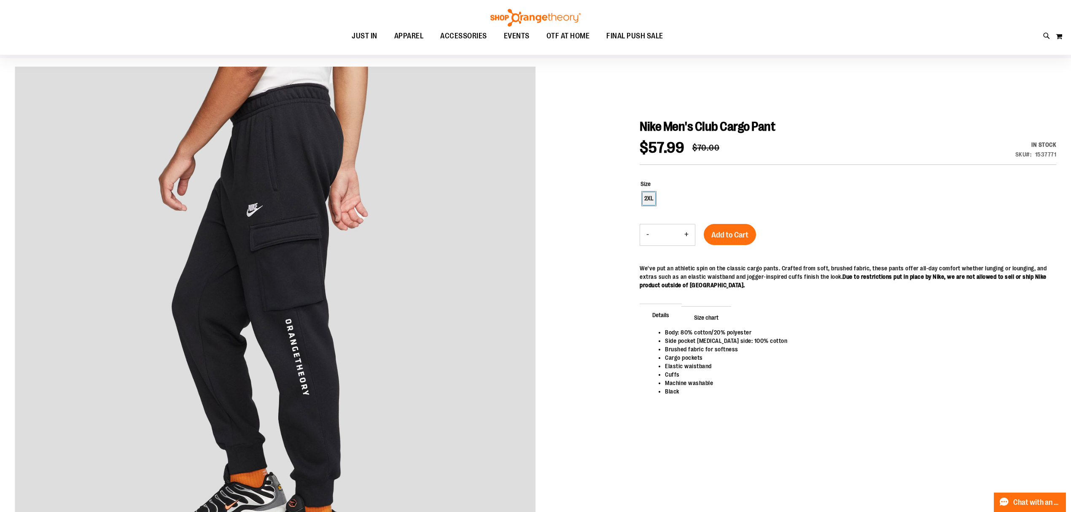
click at [647, 199] on div "2XL" at bounding box center [649, 198] width 13 height 13
type input "***"
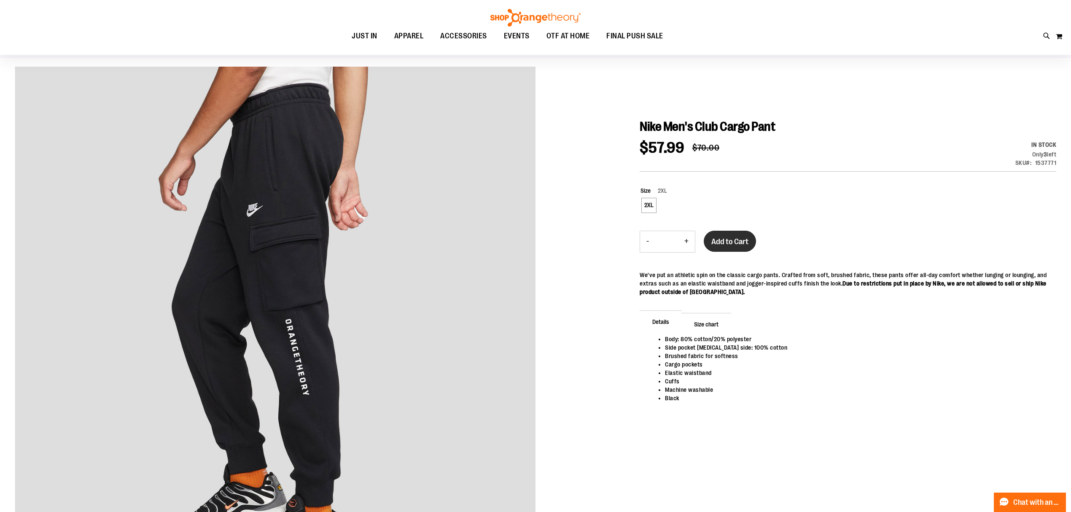
click at [736, 239] on span "Add to Cart" at bounding box center [729, 241] width 37 height 9
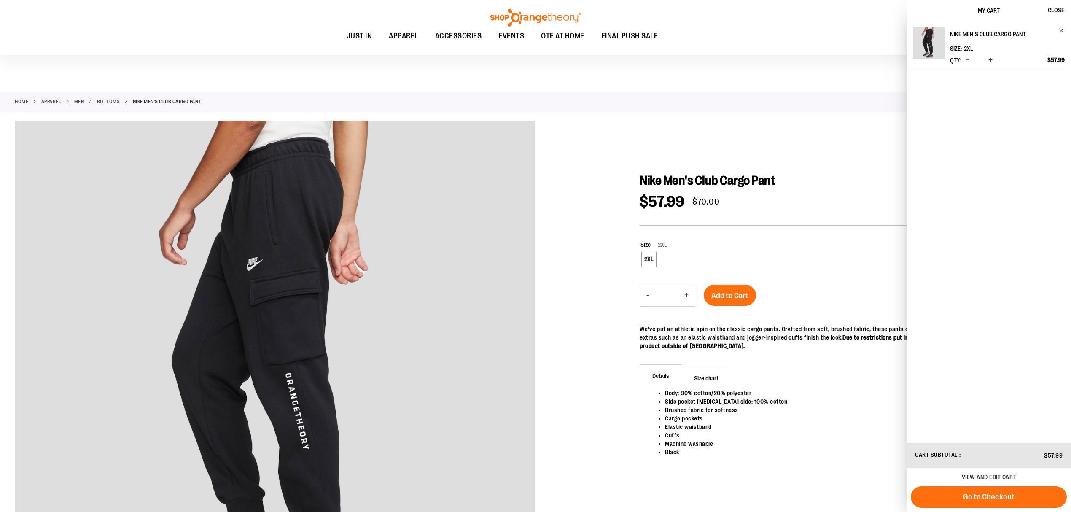
scroll to position [0, 0]
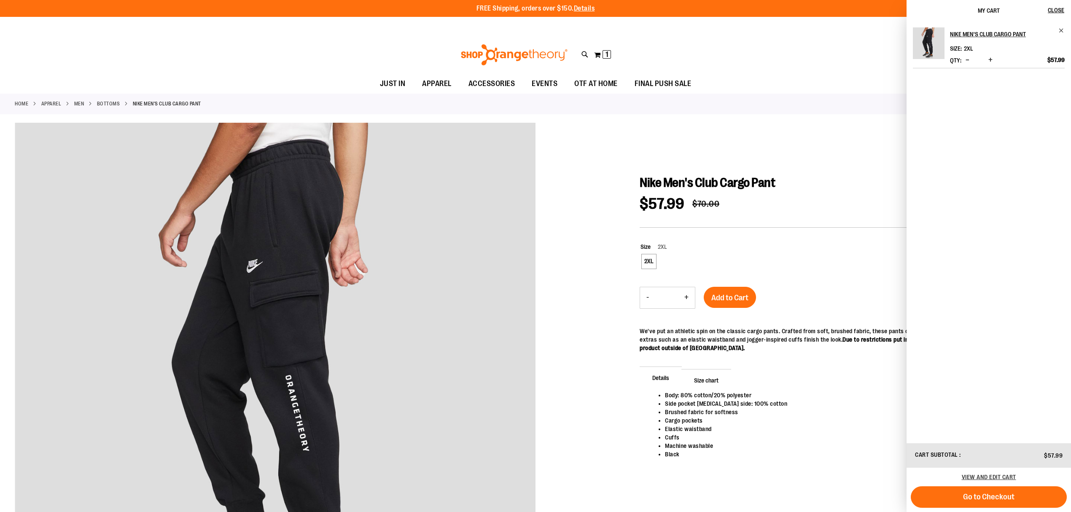
click at [812, 144] on div at bounding box center [535, 406] width 1041 height 567
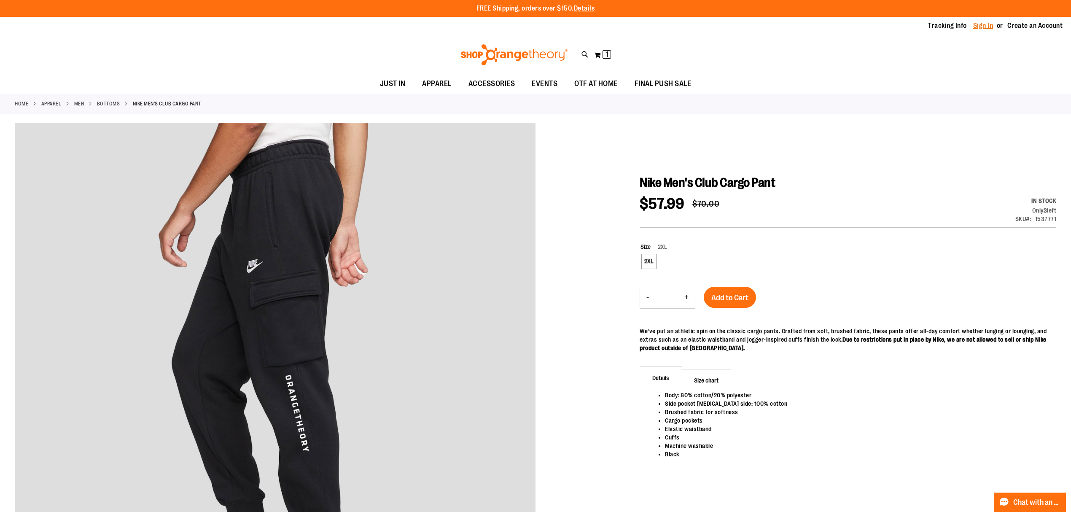
click at [987, 26] on link "Sign In" at bounding box center [983, 25] width 20 height 9
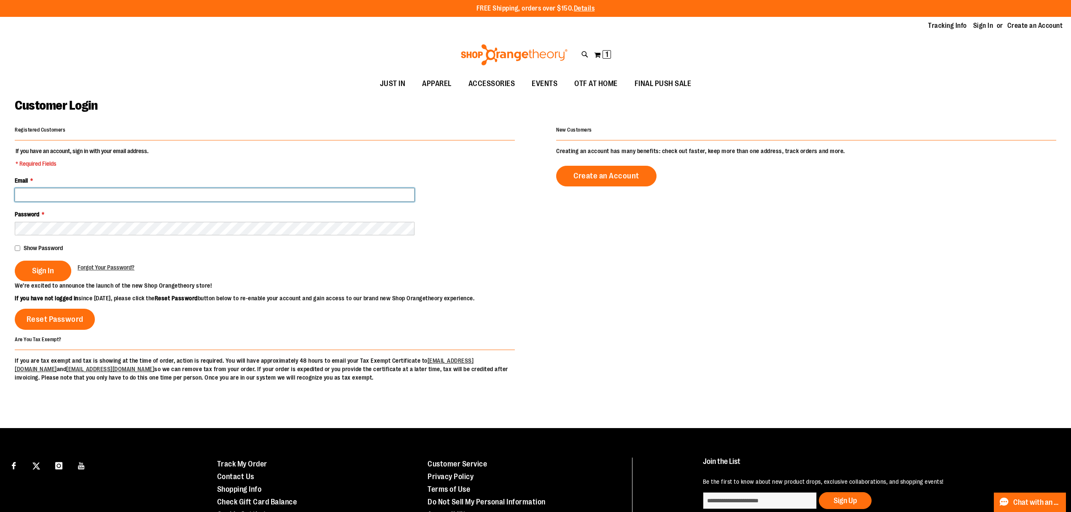
click at [98, 193] on input "Email *" at bounding box center [215, 194] width 400 height 13
type input "**********"
click at [29, 267] on button "Sign In" at bounding box center [43, 271] width 57 height 21
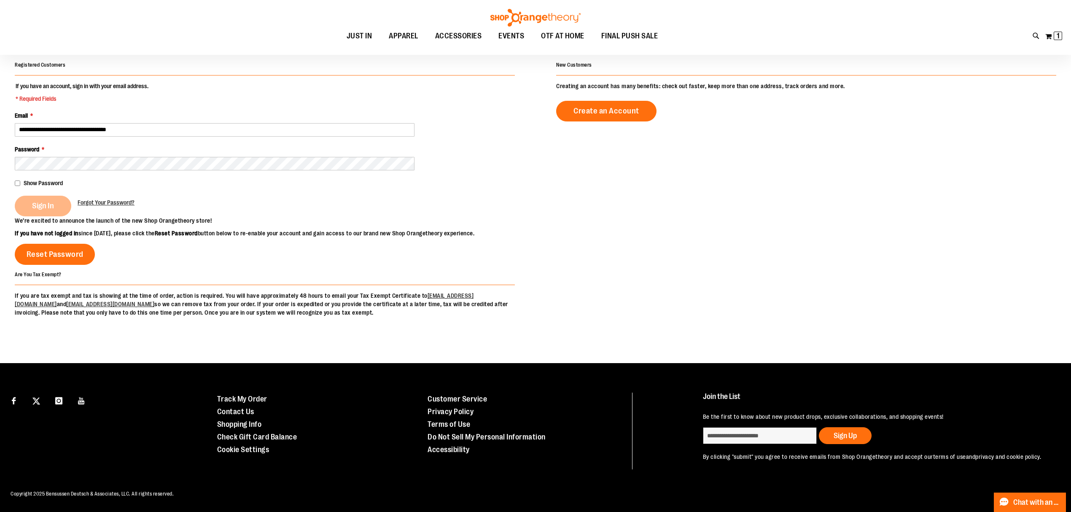
scroll to position [77, 0]
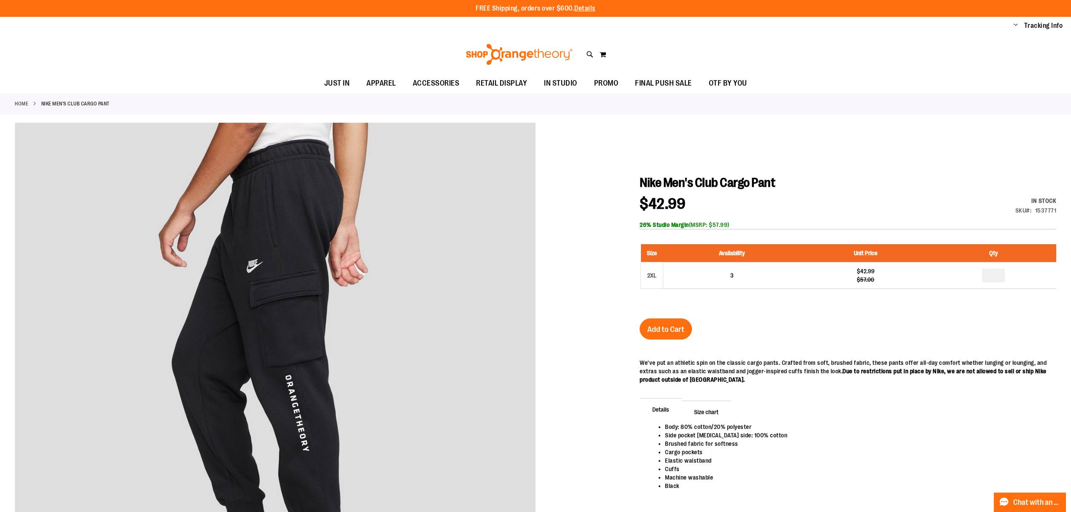
scroll to position [56, 0]
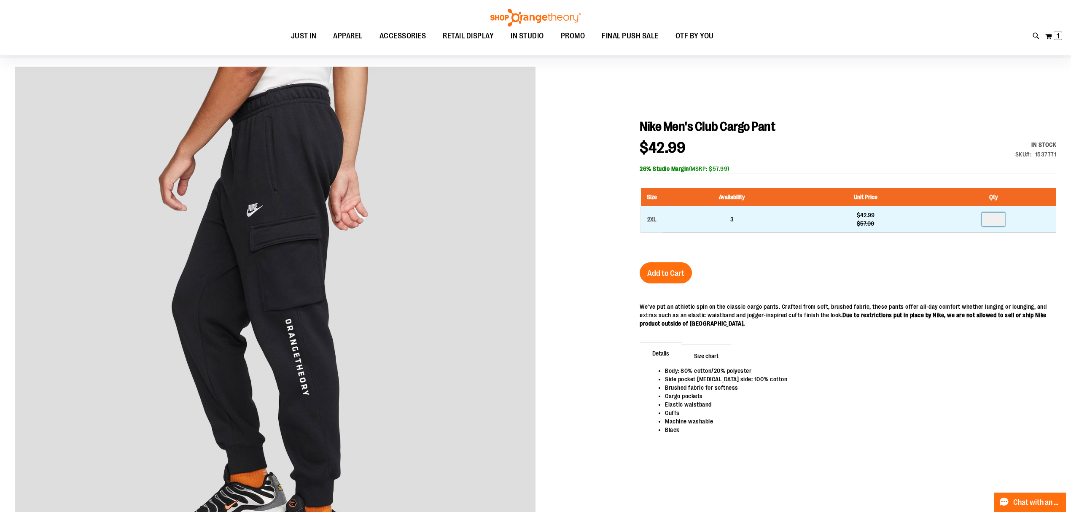
click at [998, 223] on input "number" at bounding box center [993, 219] width 23 height 13
type input "*"
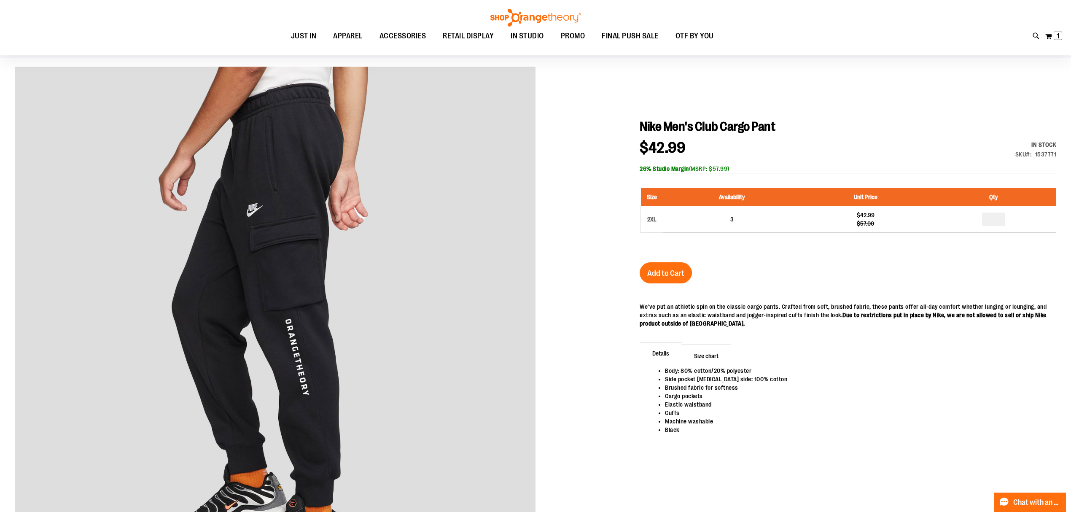
click at [940, 258] on div "Nike Men's Club Cargo Pant $42.99 Regular Price $57.00 In stock Only %1 left SK…" at bounding box center [848, 293] width 417 height 349
click at [677, 271] on span "Add to Cart" at bounding box center [665, 273] width 37 height 9
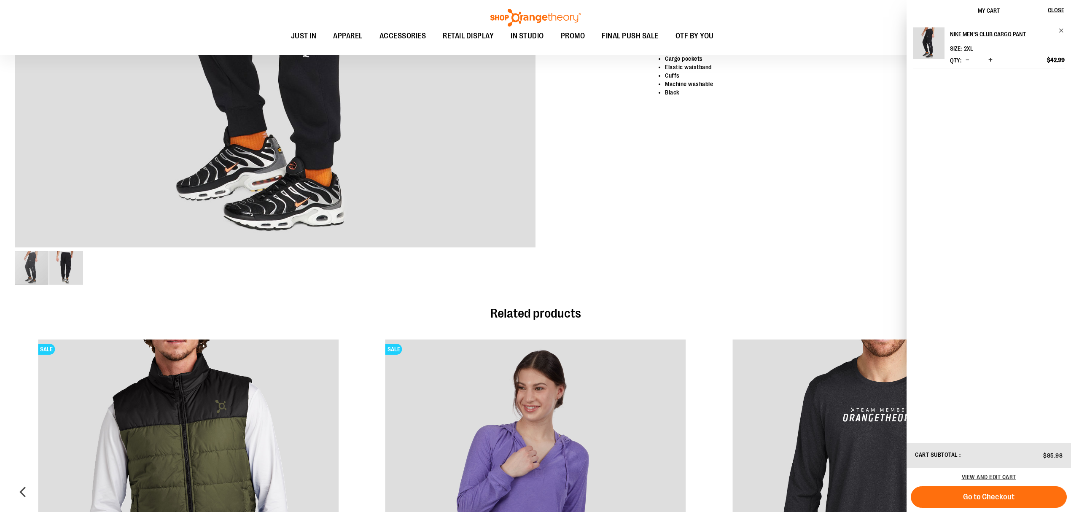
scroll to position [0, 0]
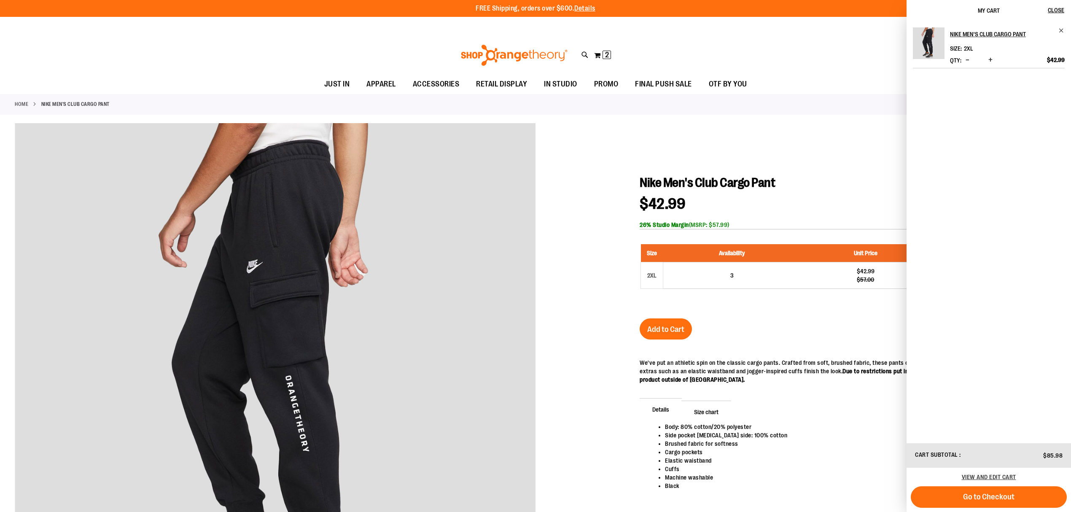
click at [842, 123] on div at bounding box center [535, 406] width 1041 height 567
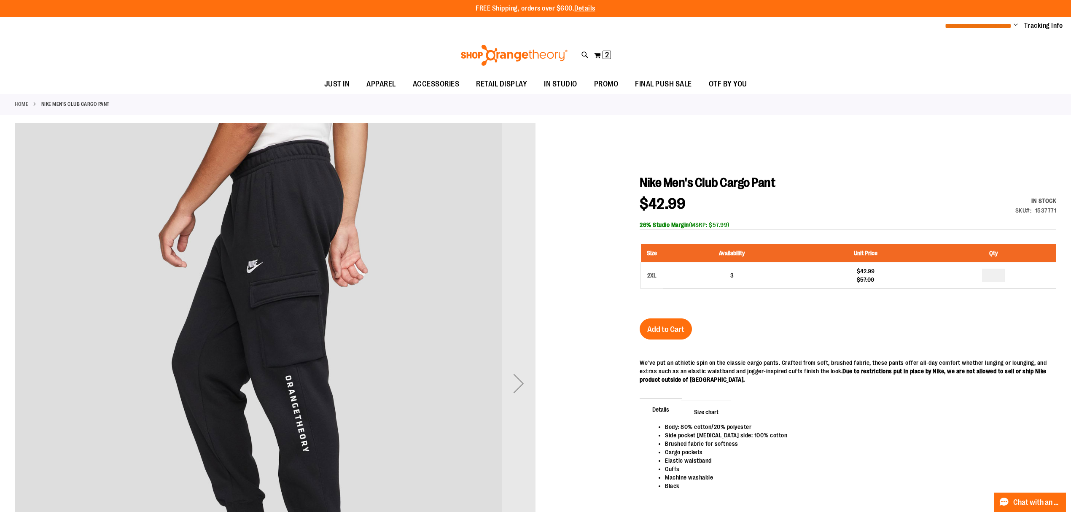
click at [976, 24] on span "**********" at bounding box center [978, 26] width 67 height 6
click at [1014, 25] on span "Change" at bounding box center [1016, 26] width 4 height 8
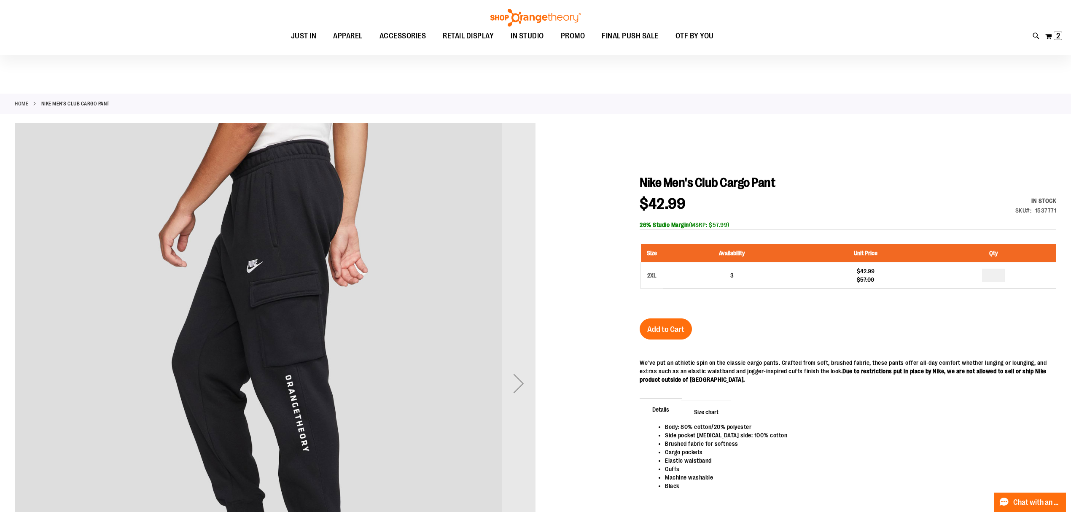
scroll to position [281, 0]
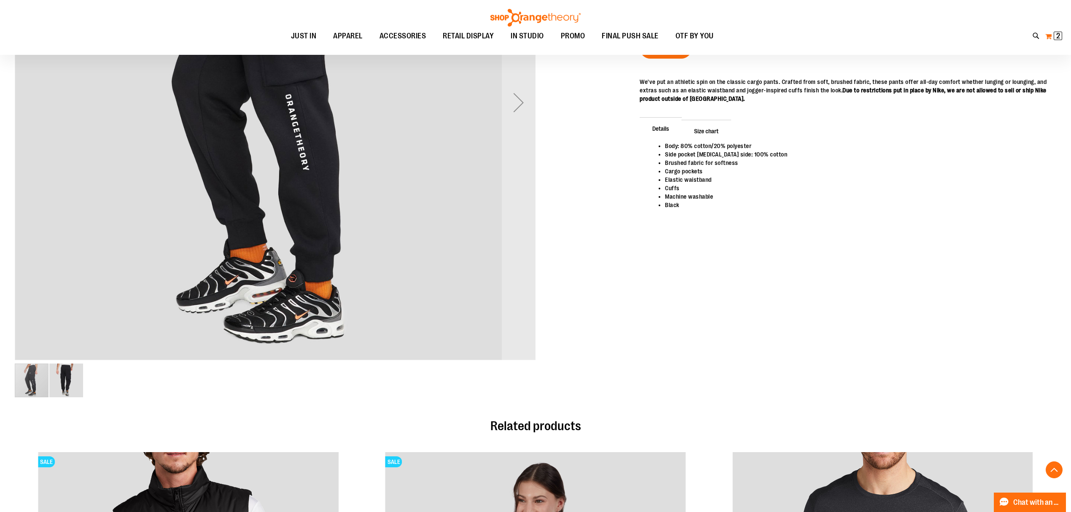
click at [1057, 35] on span "2" at bounding box center [1058, 36] width 4 height 8
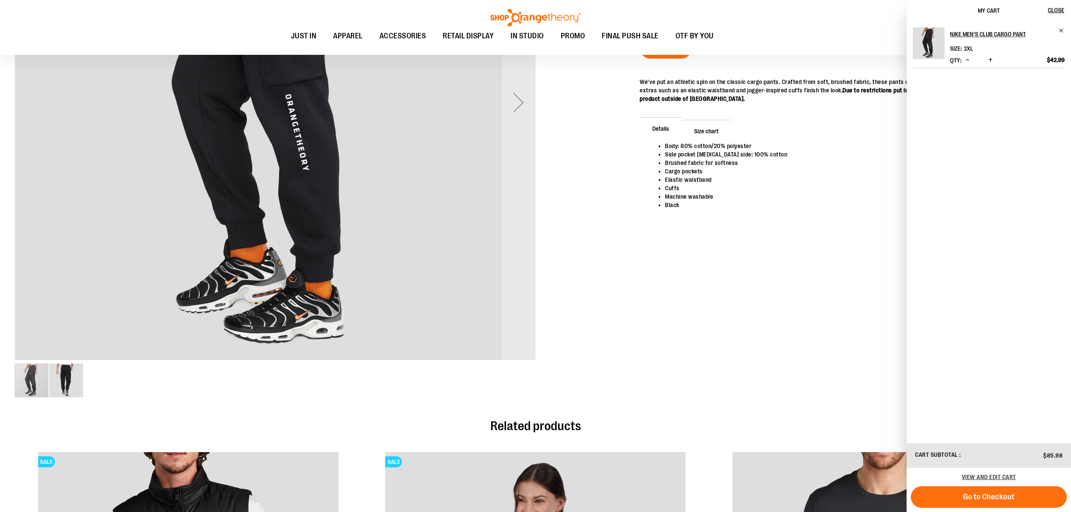
click at [969, 59] on button "Decrease product quantity" at bounding box center [967, 60] width 8 height 8
click at [877, 129] on div "Details Body: 80% cotton/20% polyester Side pocket knuckle side: 100% cotton Br…" at bounding box center [848, 175] width 417 height 111
